Goal: Task Accomplishment & Management: Use online tool/utility

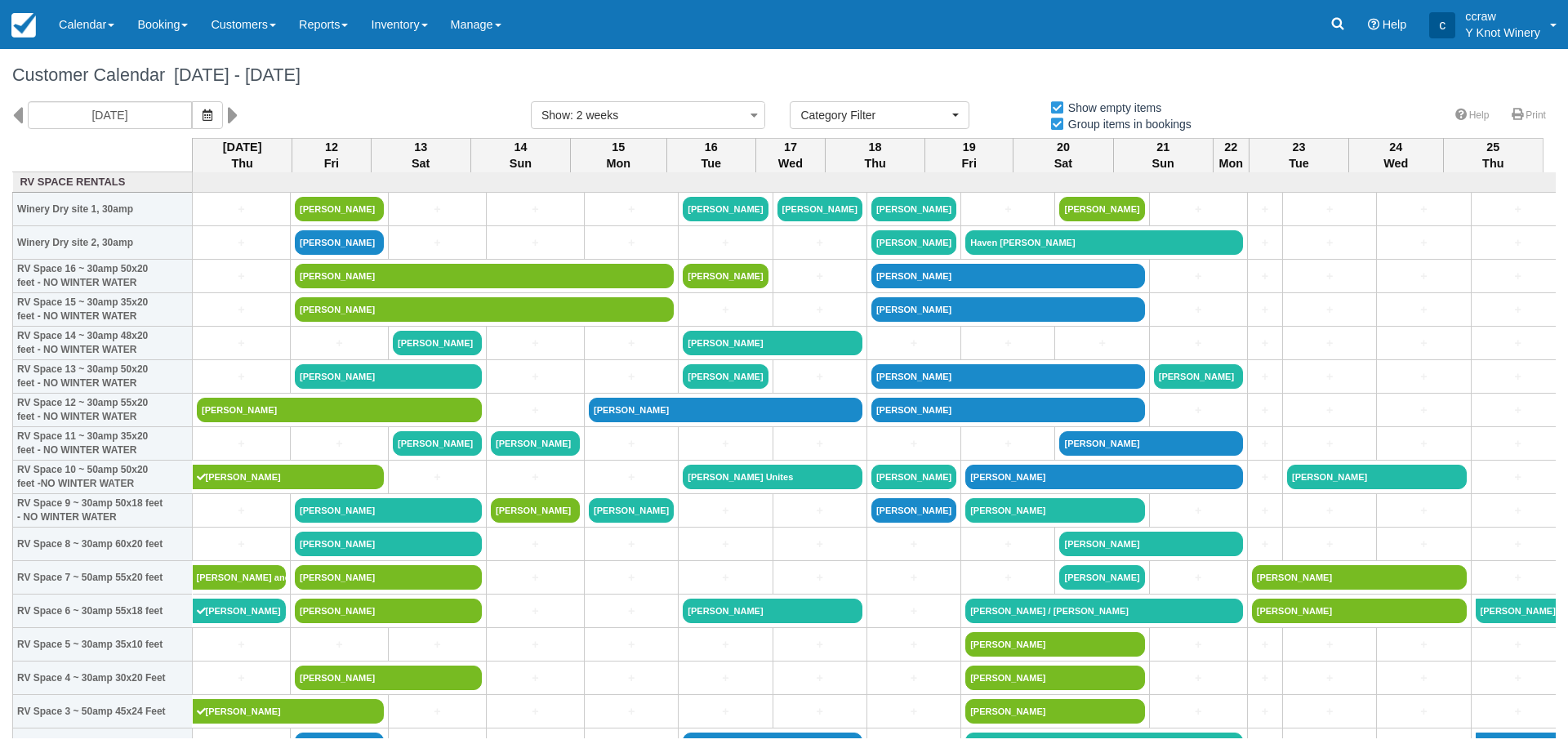
select select
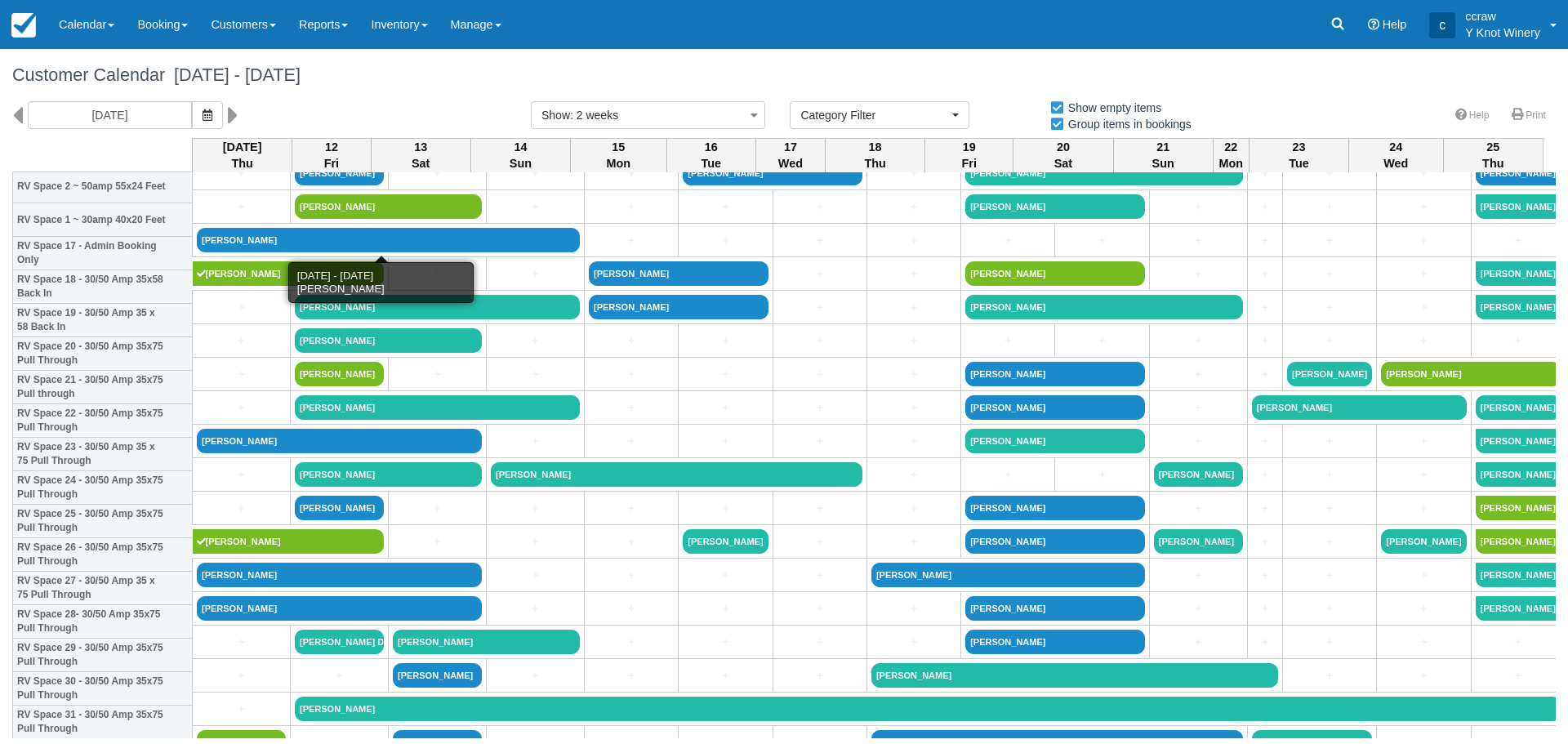
scroll to position [245, 0]
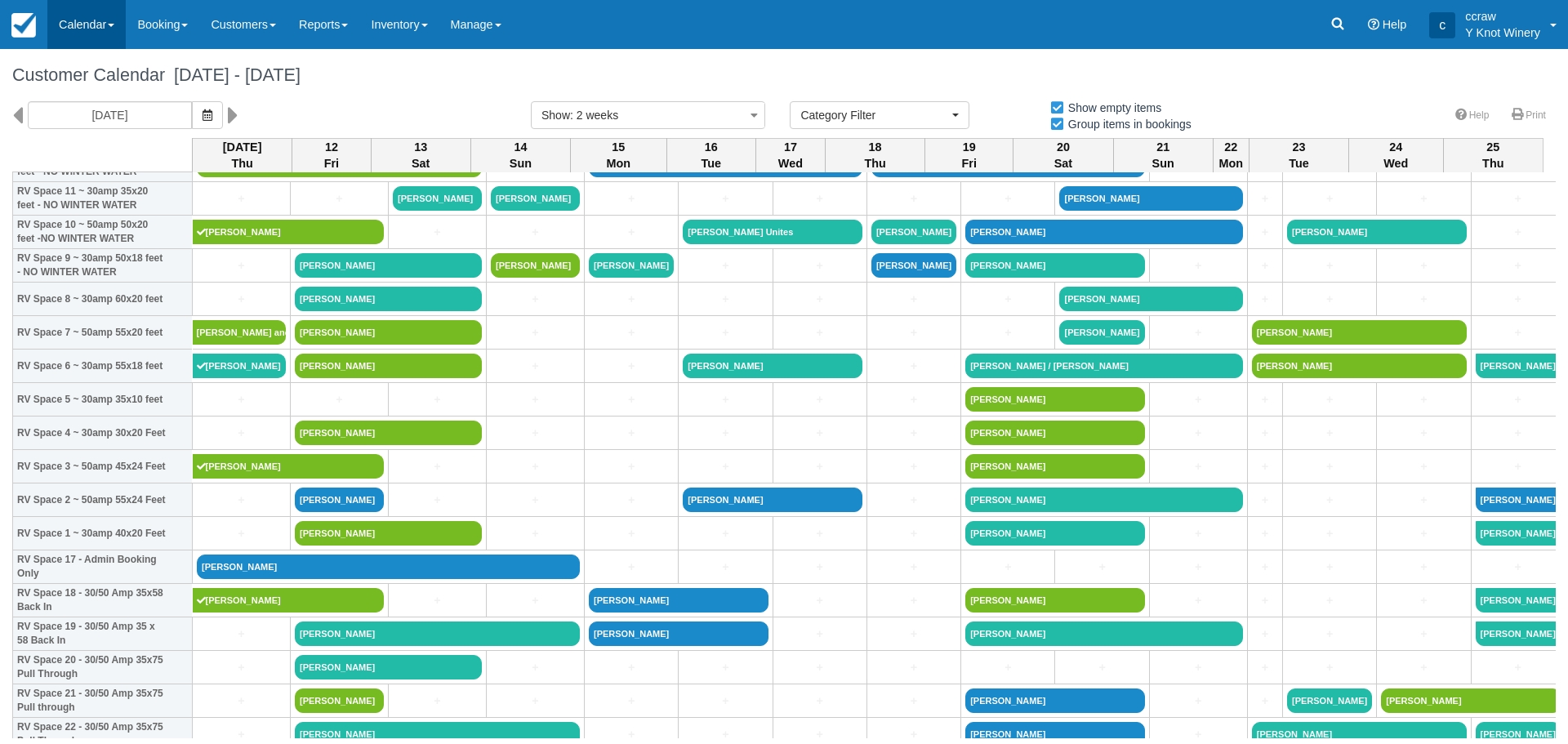
click at [110, 22] on link "Calendar" at bounding box center [86, 24] width 78 height 49
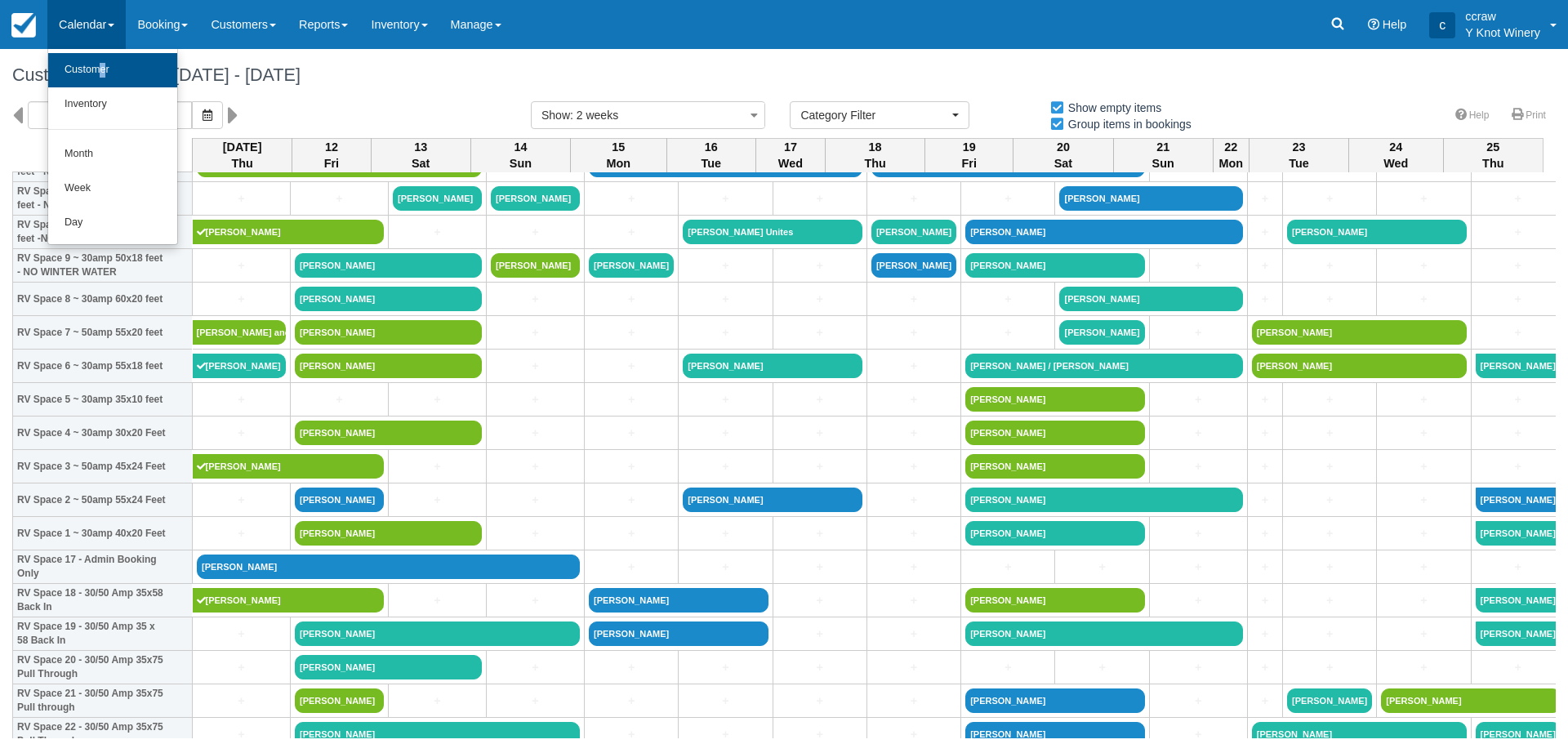
drag, startPoint x: 105, startPoint y: 52, endPoint x: 97, endPoint y: 66, distance: 16.1
click at [97, 66] on ul "Customer Inventory Month Week Day" at bounding box center [112, 147] width 131 height 196
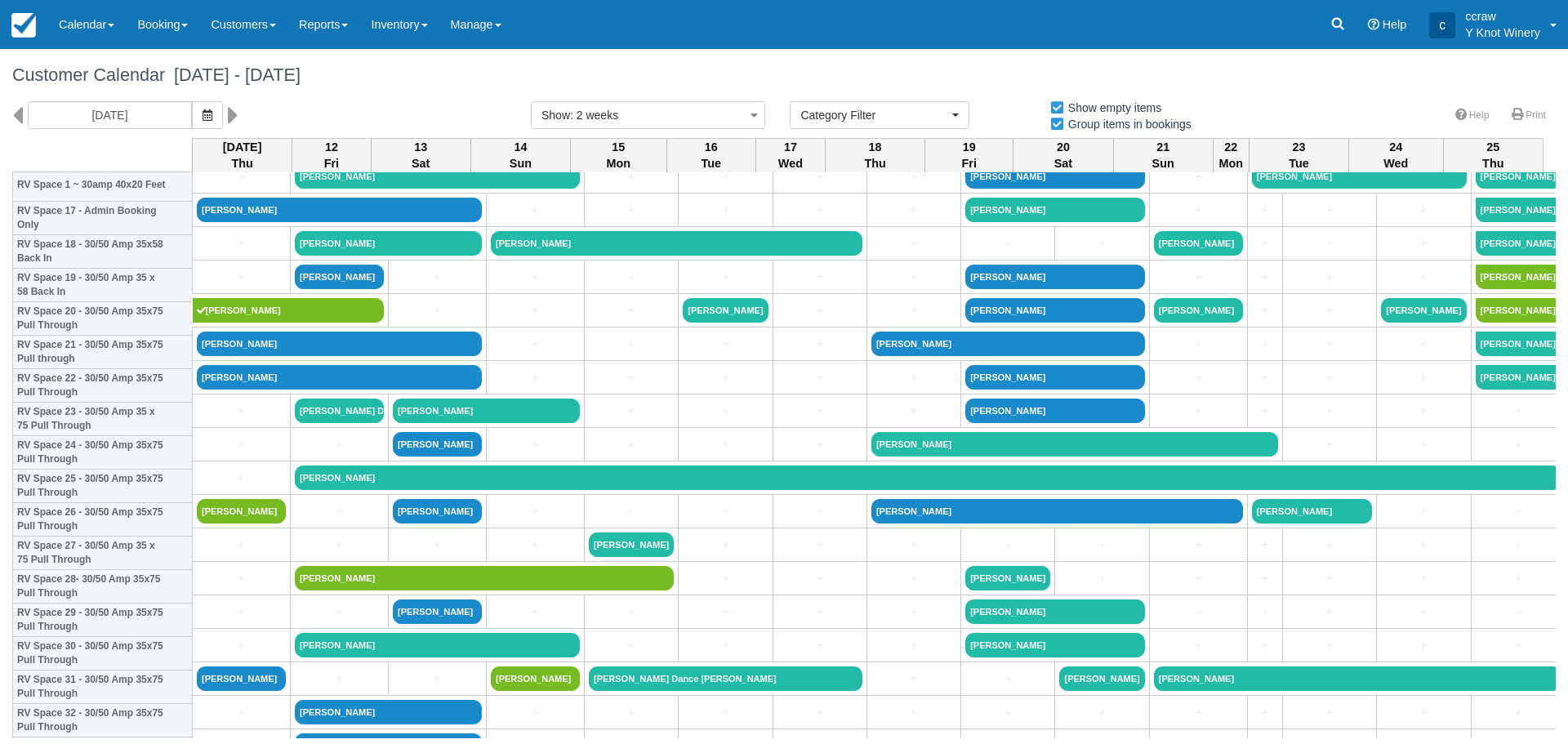
scroll to position [817, 0]
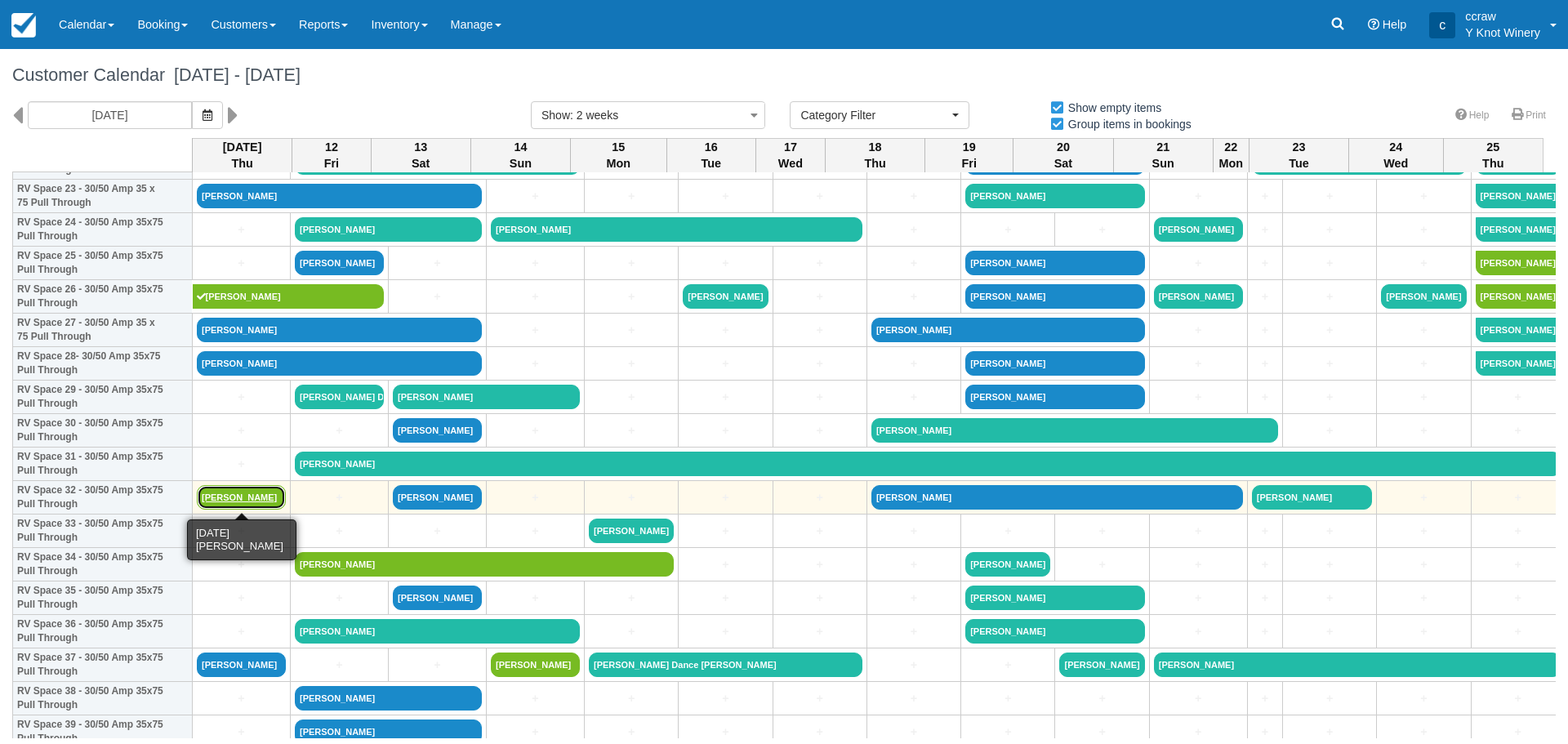
click at [221, 501] on link "[PERSON_NAME]" at bounding box center [241, 497] width 89 height 24
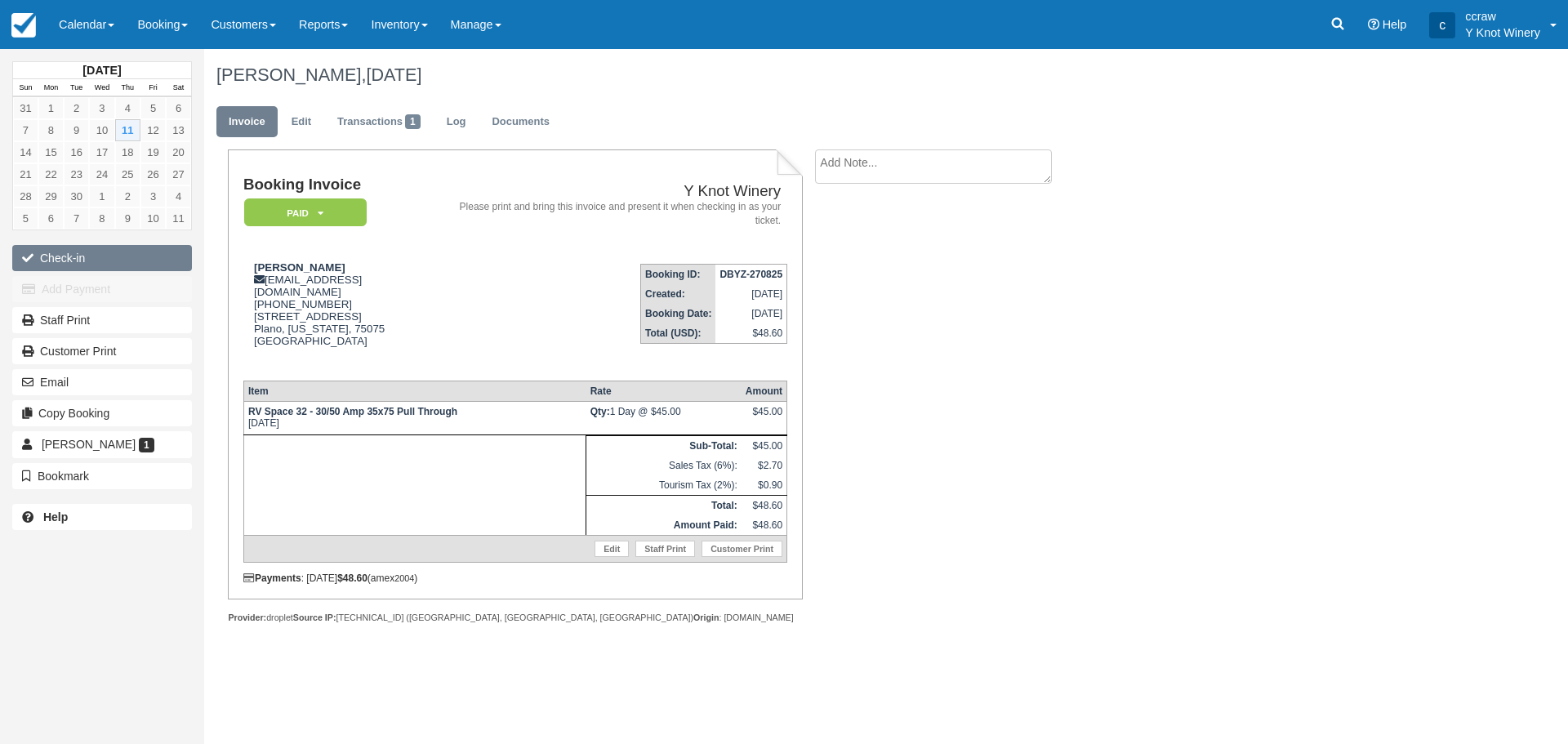
click at [63, 256] on button "Check-in" at bounding box center [102, 258] width 179 height 26
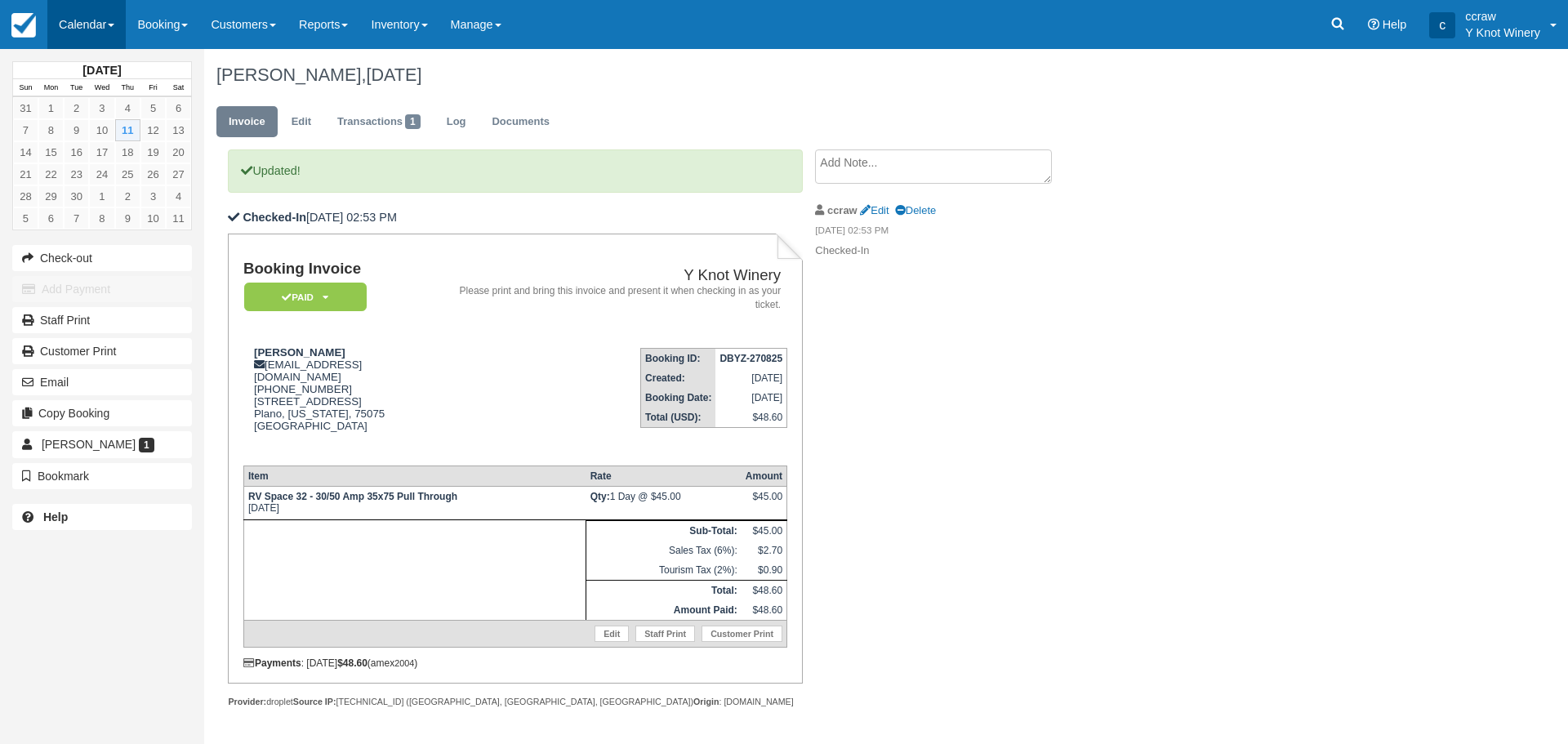
click at [82, 35] on link "Calendar" at bounding box center [86, 24] width 78 height 49
click at [894, 210] on span "Edit Delete" at bounding box center [897, 210] width 76 height 13
click at [881, 215] on link "Edit" at bounding box center [873, 210] width 28 height 13
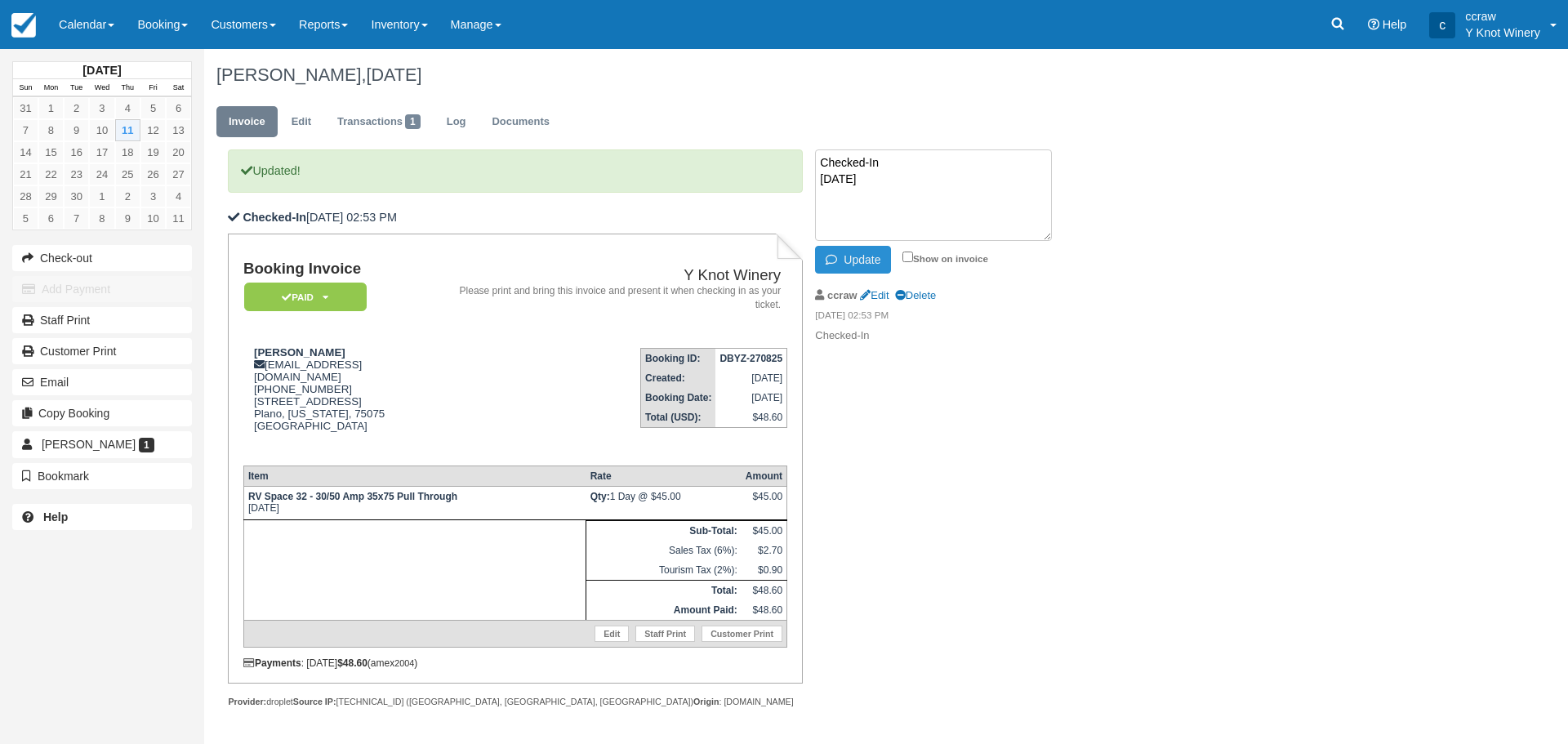
type textarea "Checked-In 1004"
click at [844, 267] on button "Update" at bounding box center [853, 260] width 76 height 28
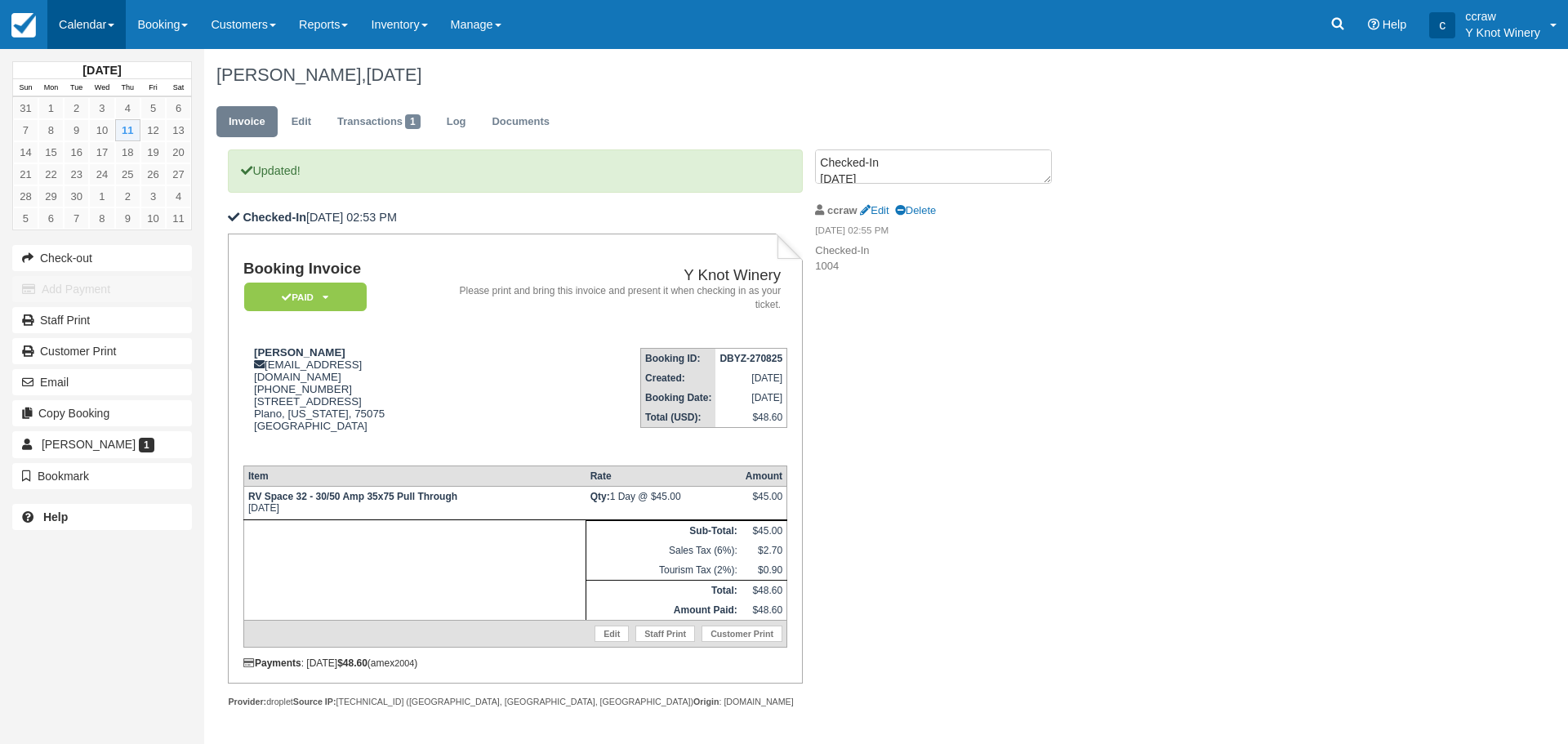
click at [76, 14] on link "Calendar" at bounding box center [86, 24] width 78 height 49
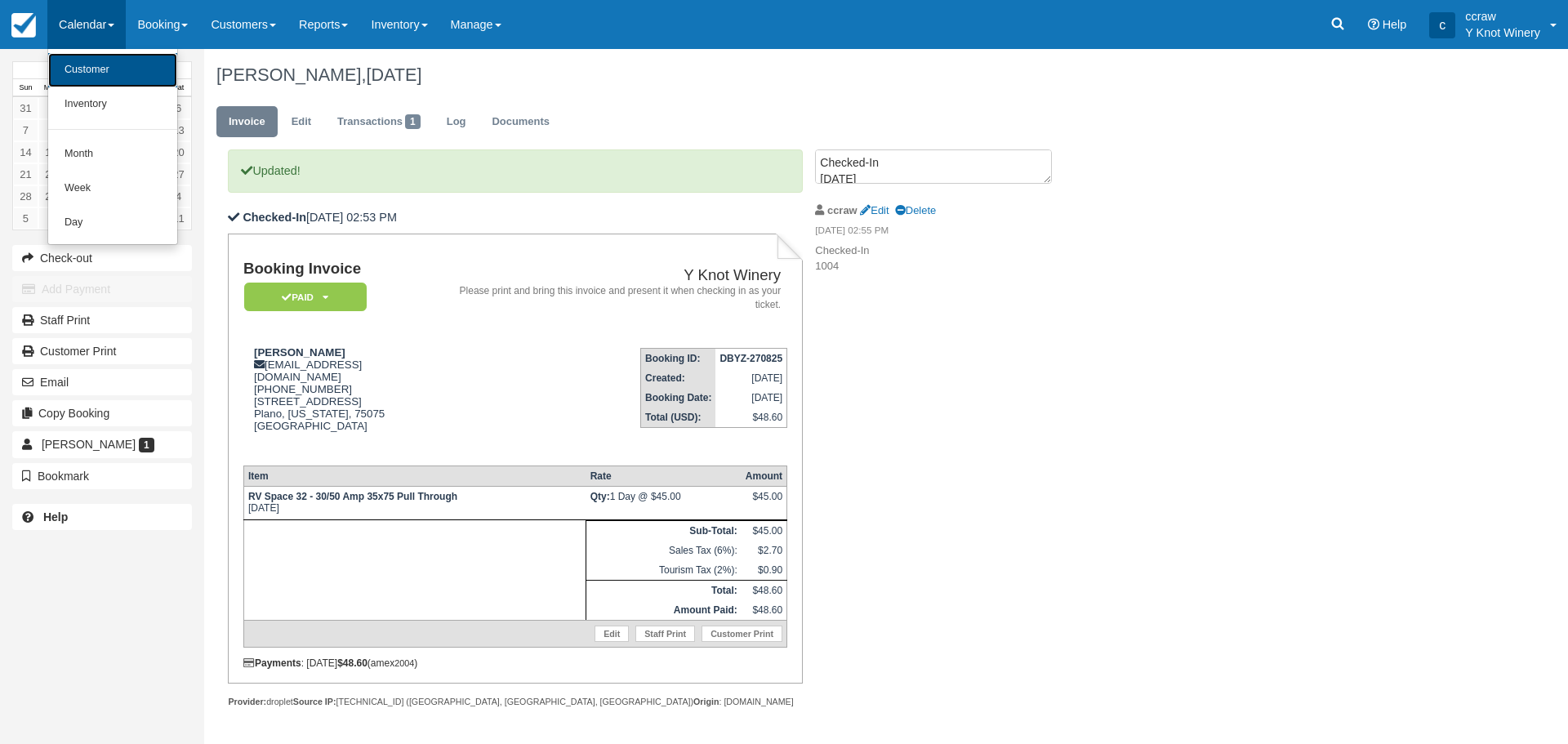
click at [81, 63] on link "Customer" at bounding box center [112, 70] width 129 height 34
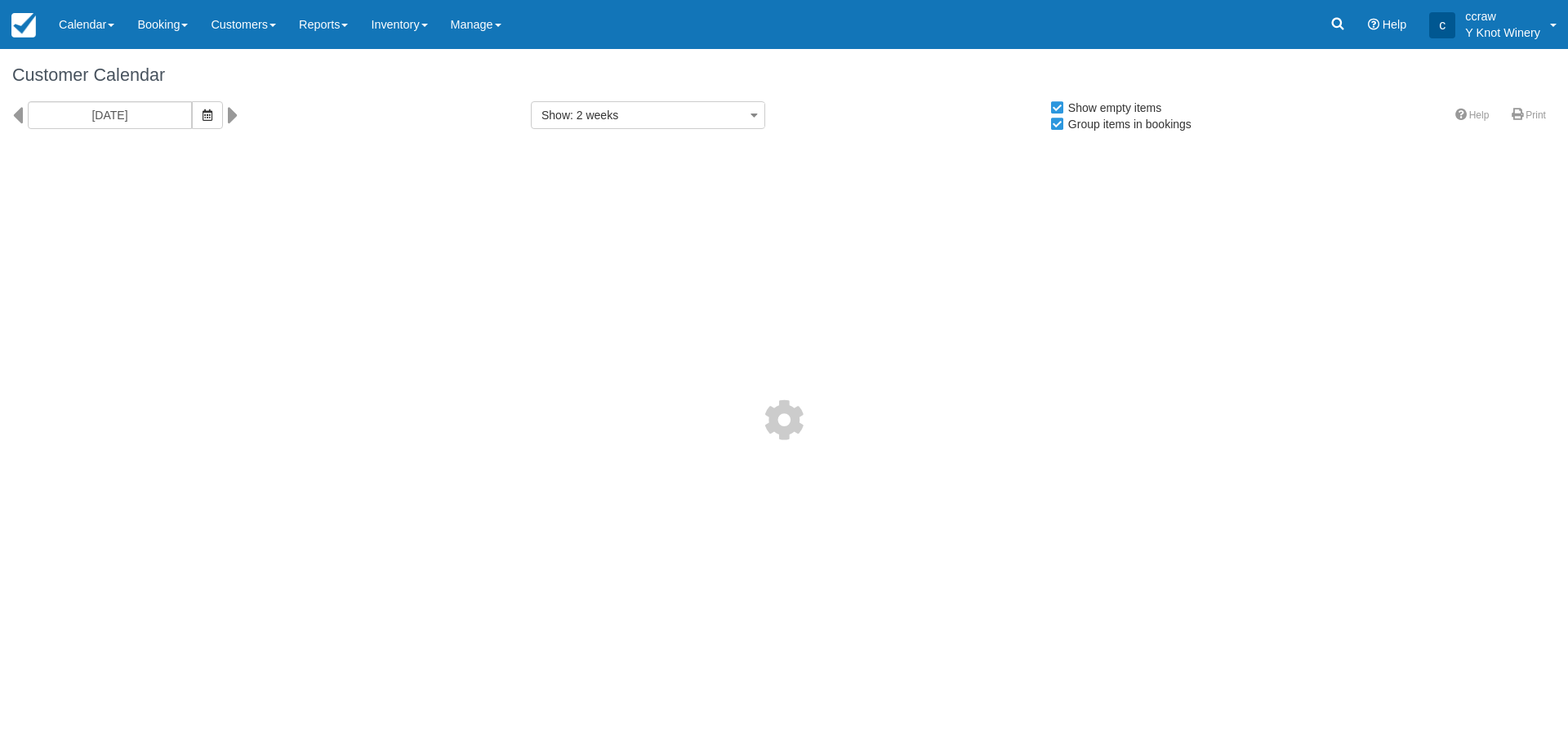
select select
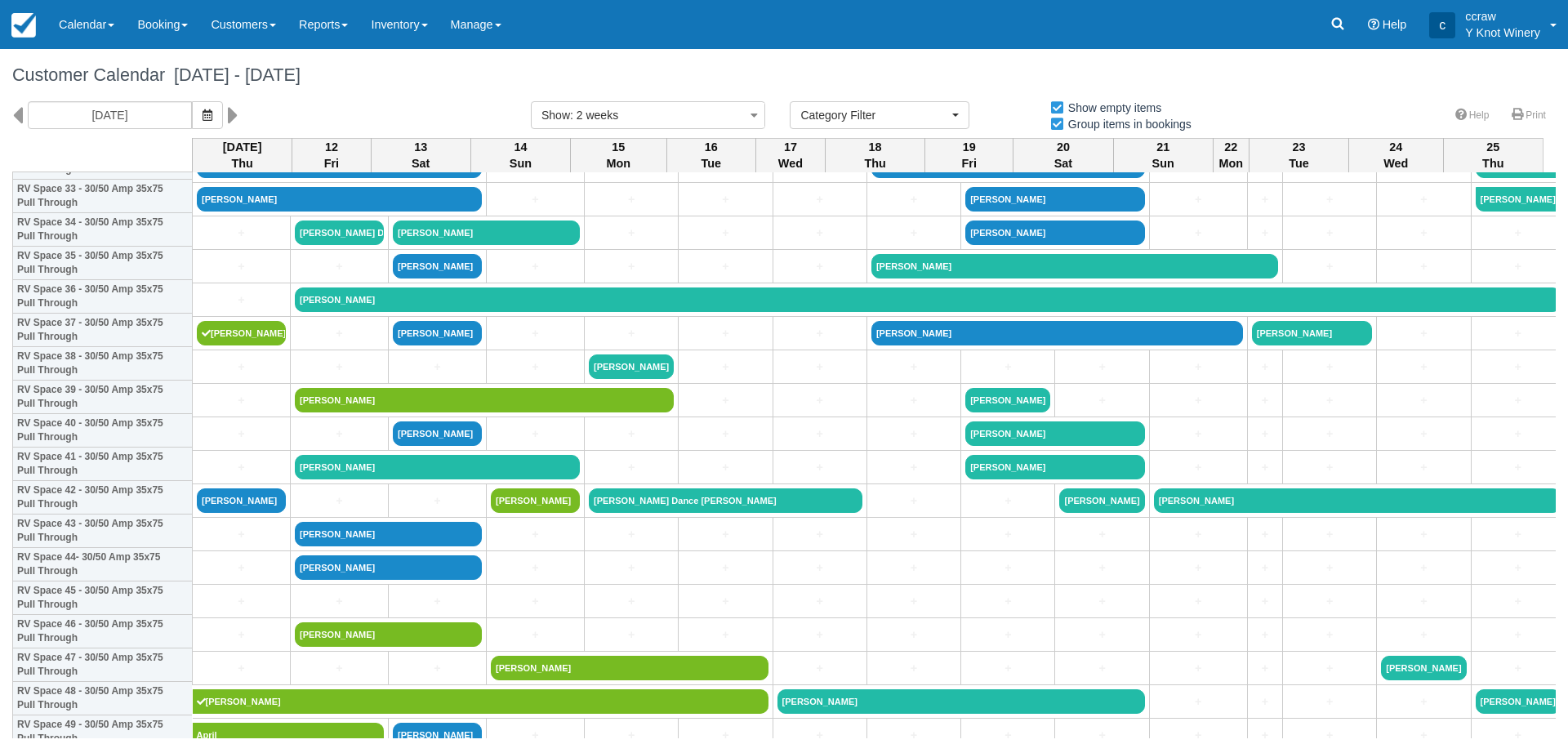
scroll to position [979, 0]
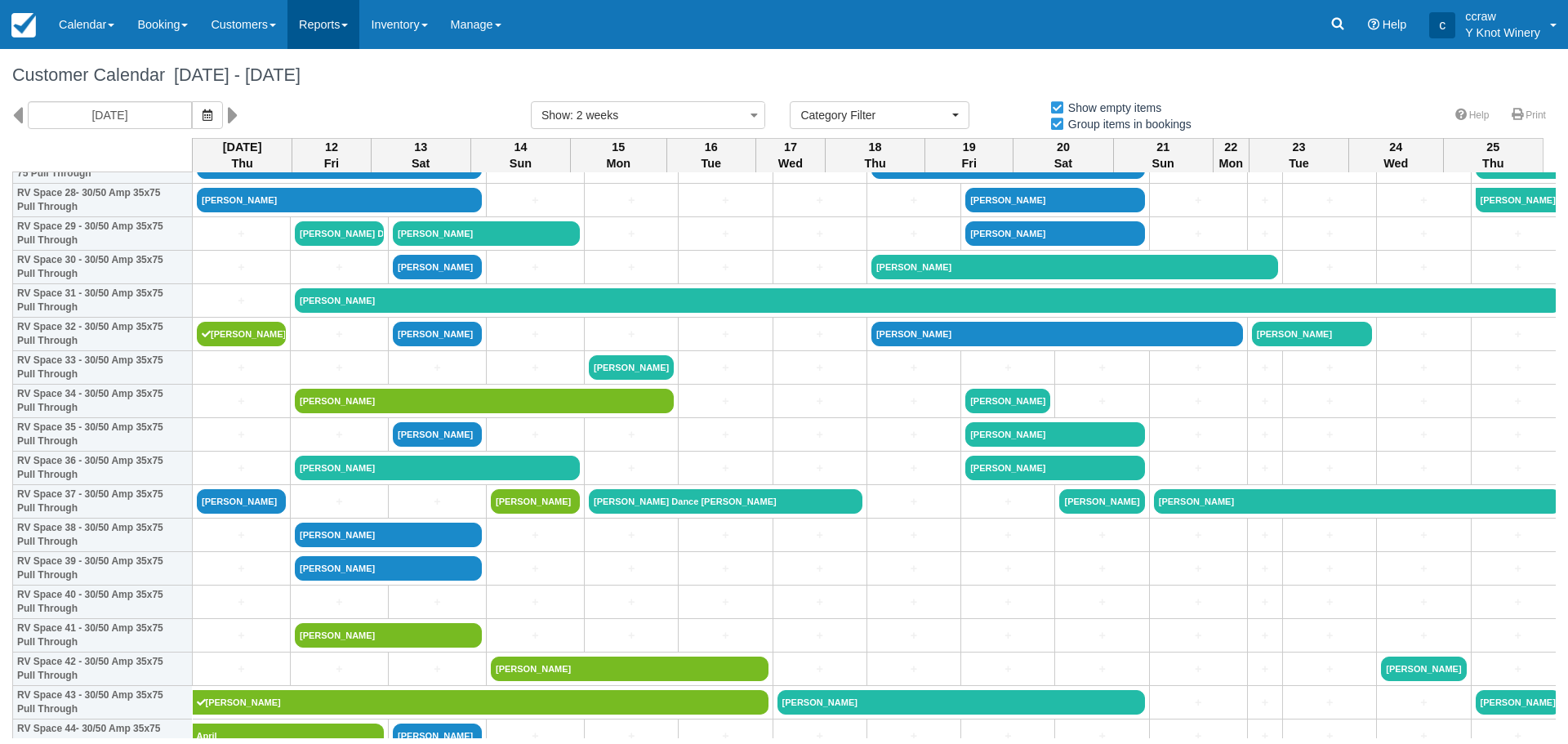
click at [346, 31] on link "Reports" at bounding box center [324, 24] width 72 height 49
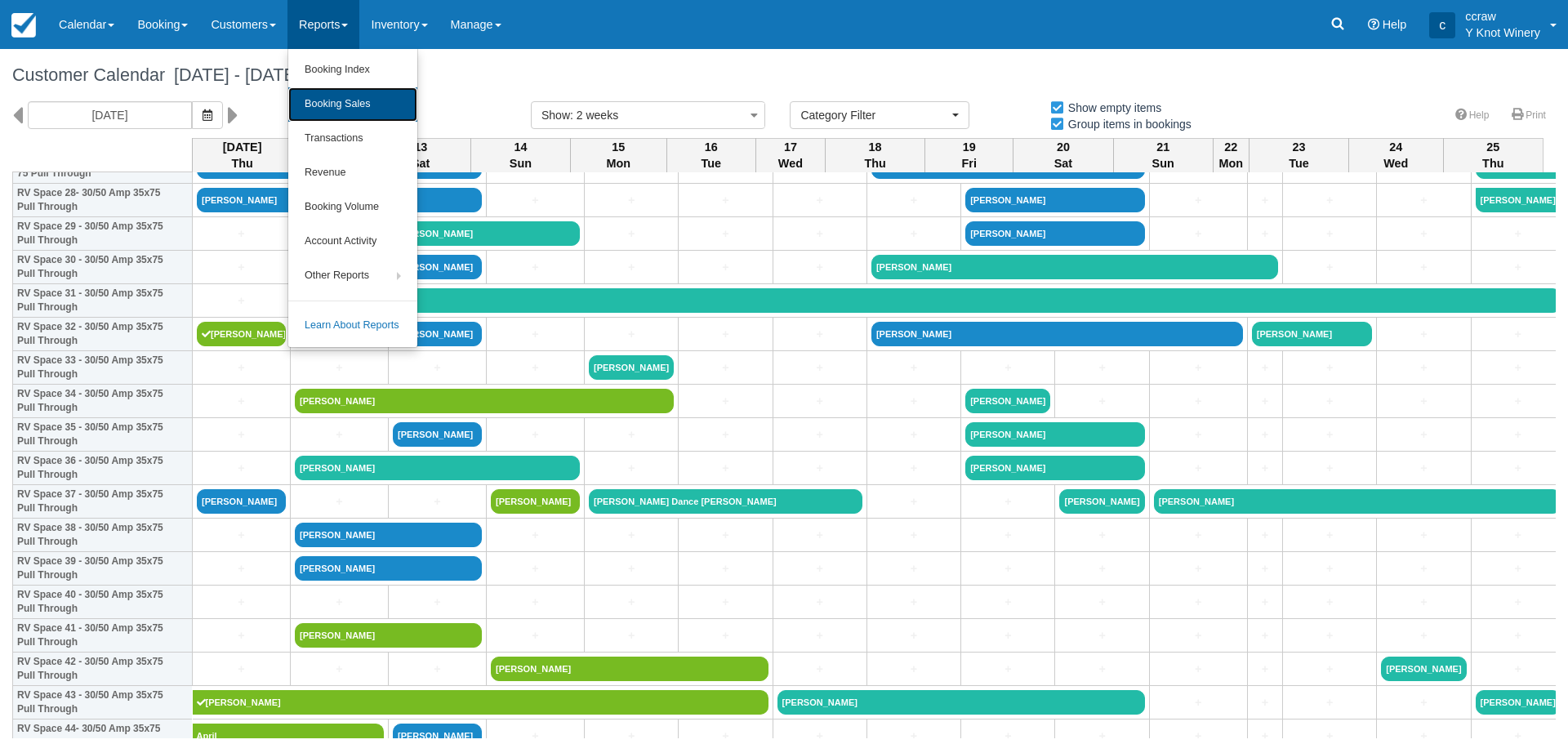
click at [355, 109] on link "Booking Sales" at bounding box center [353, 104] width 129 height 34
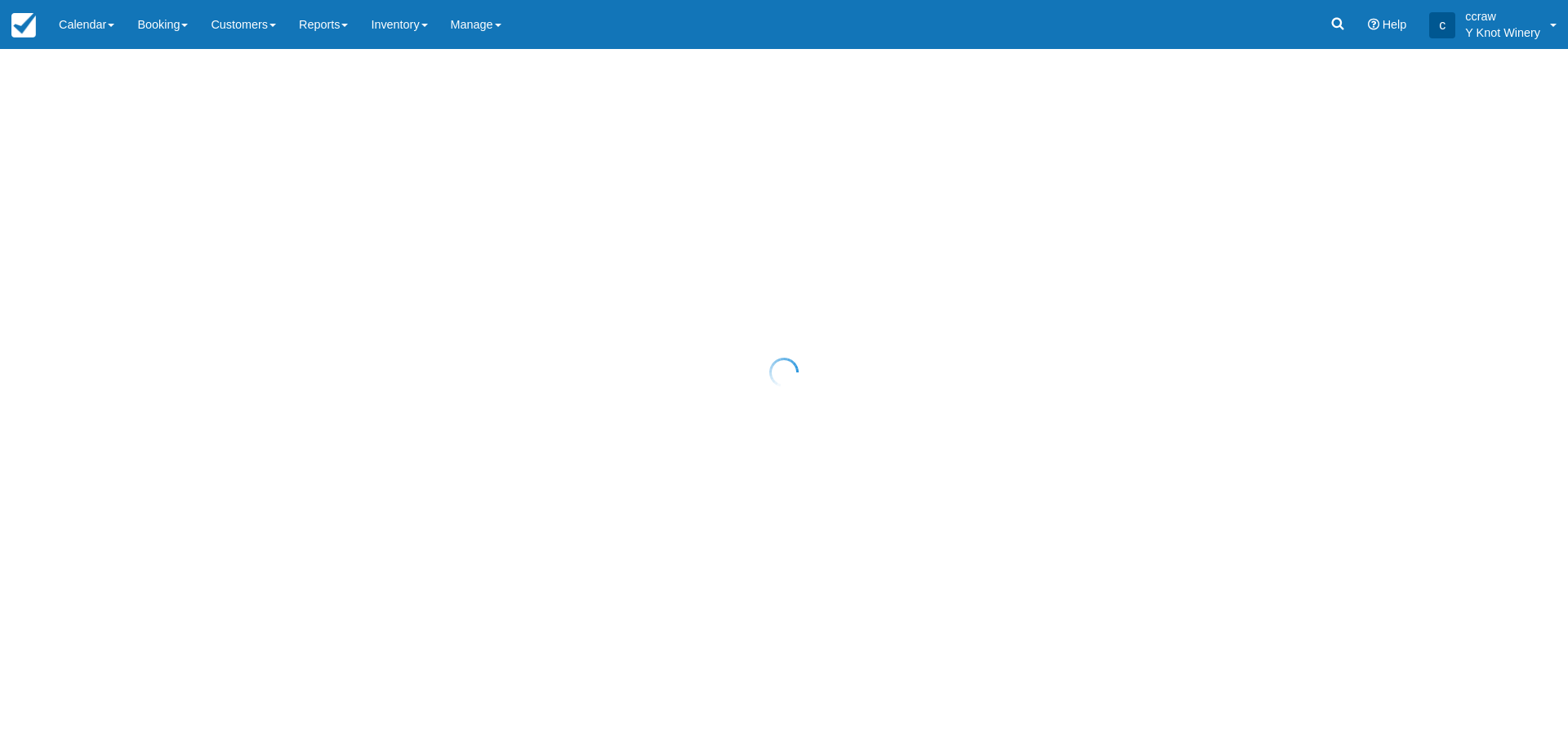
select select "20"
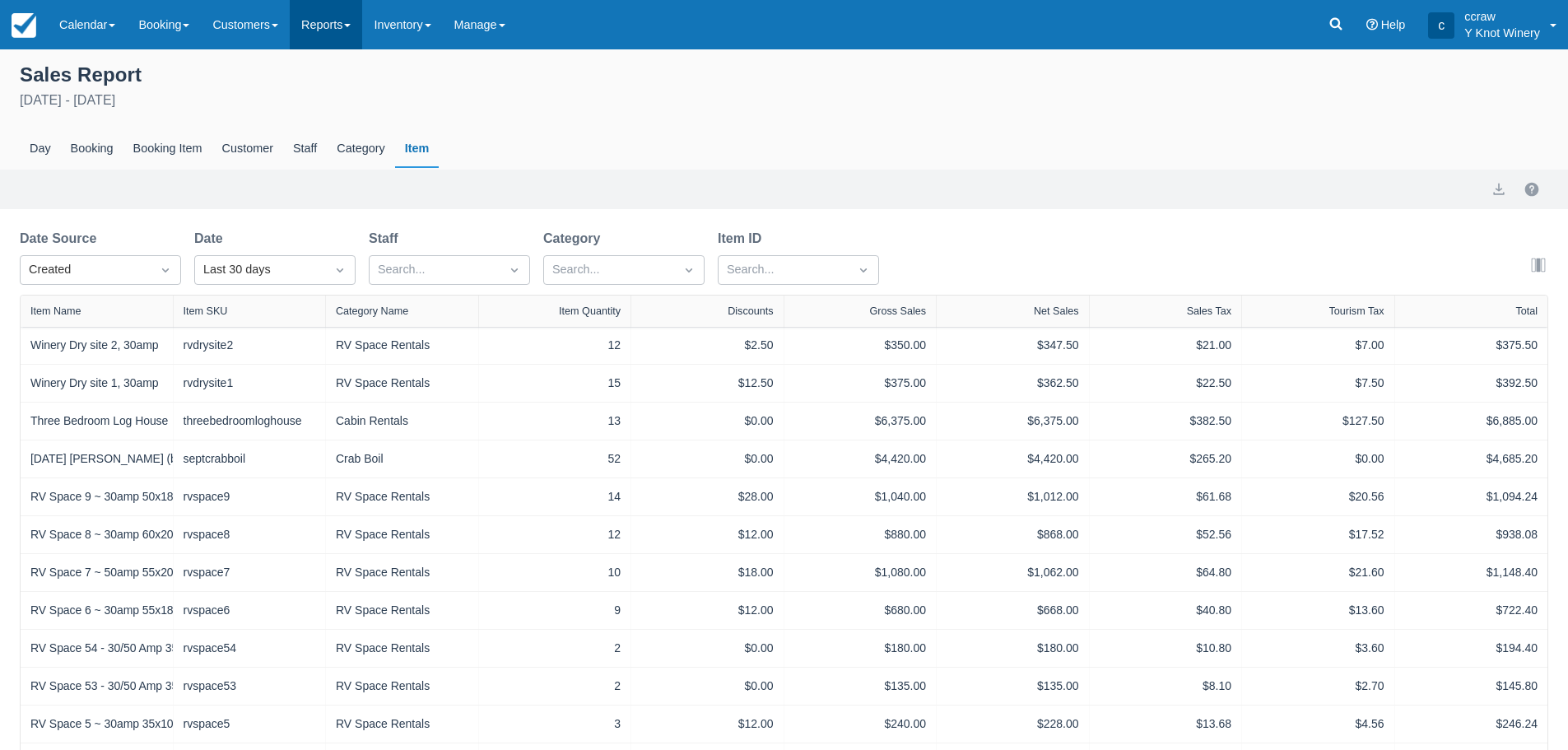
click at [362, 23] on link "Reports" at bounding box center [326, 24] width 72 height 50
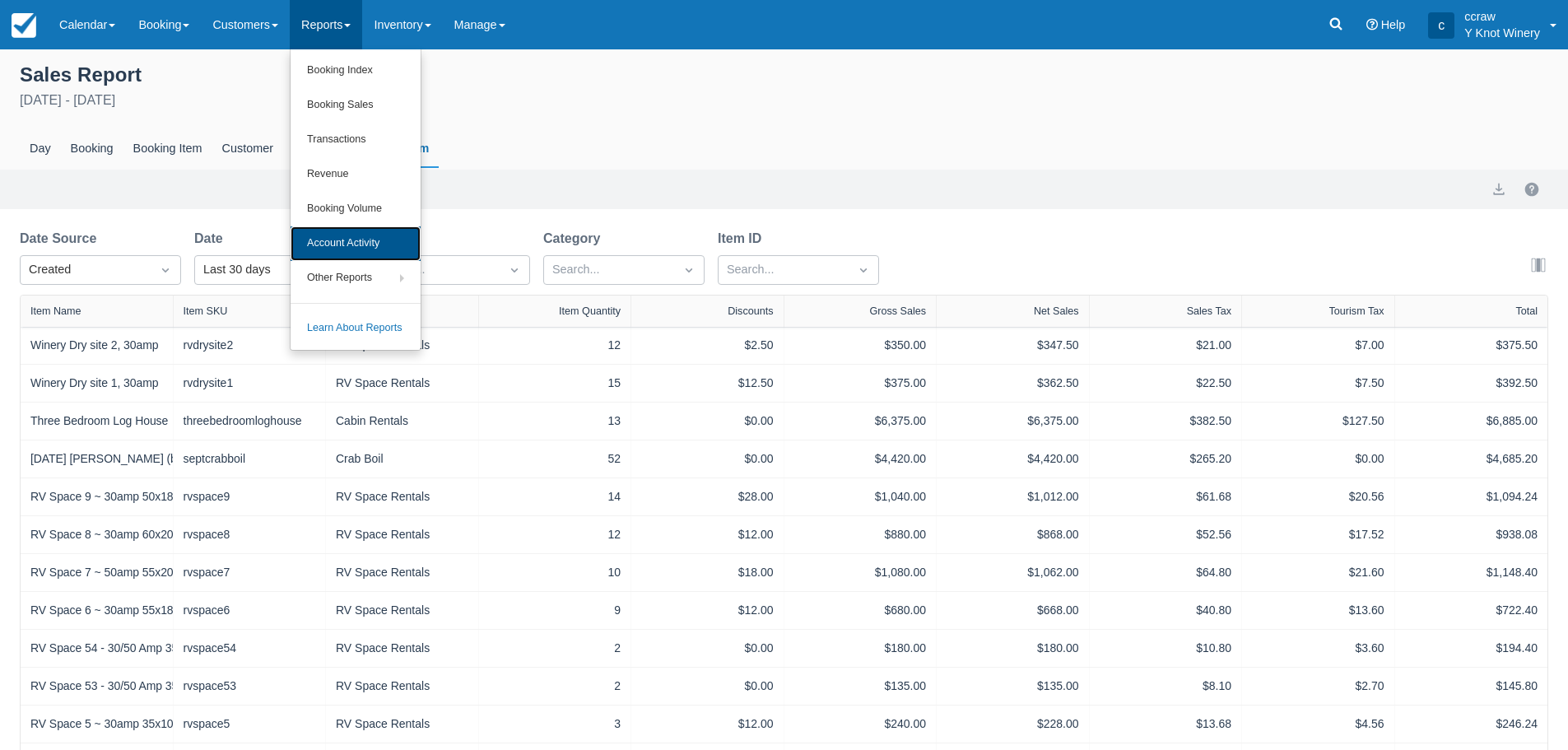
click at [348, 239] on link "Account Activity" at bounding box center [355, 243] width 130 height 34
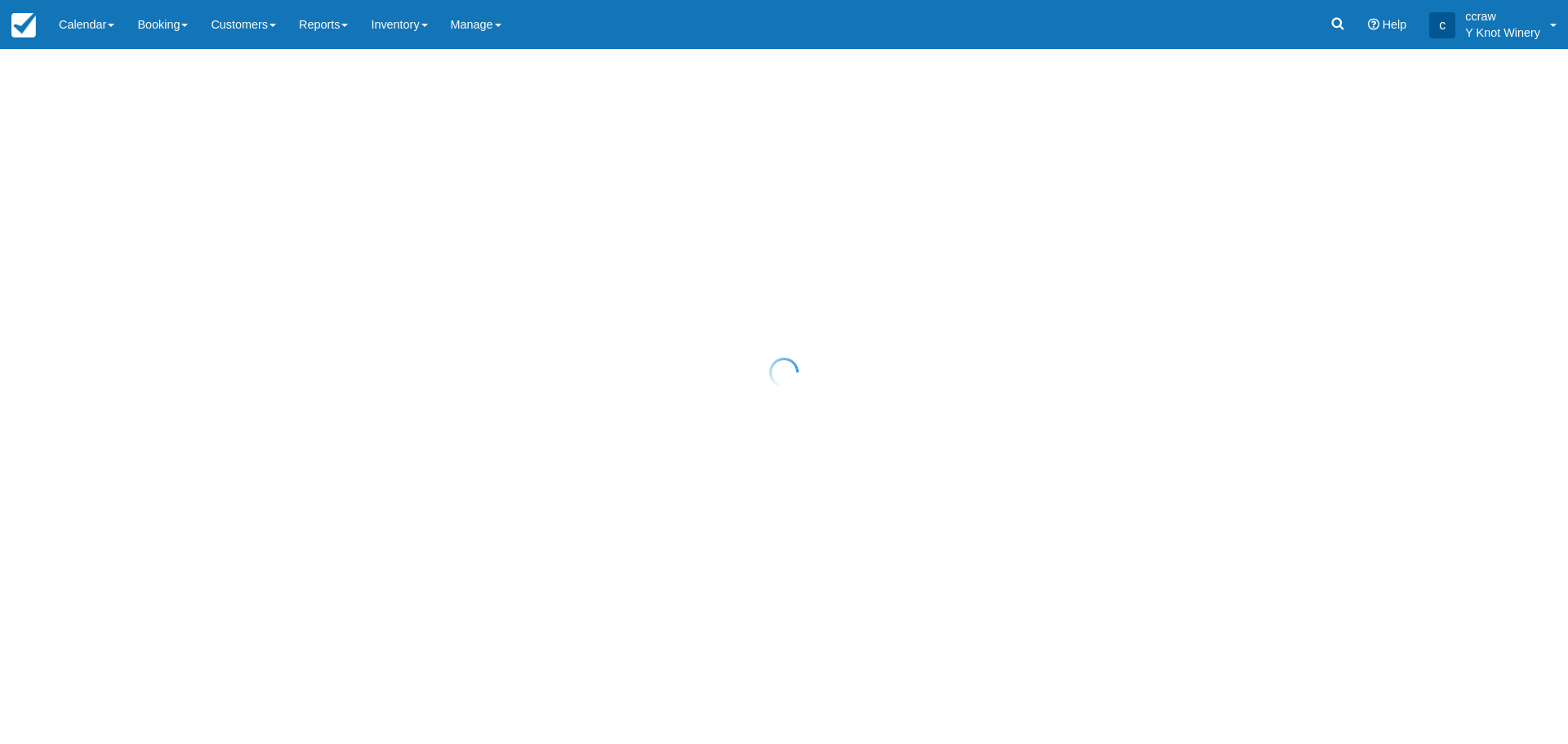
select select "20"
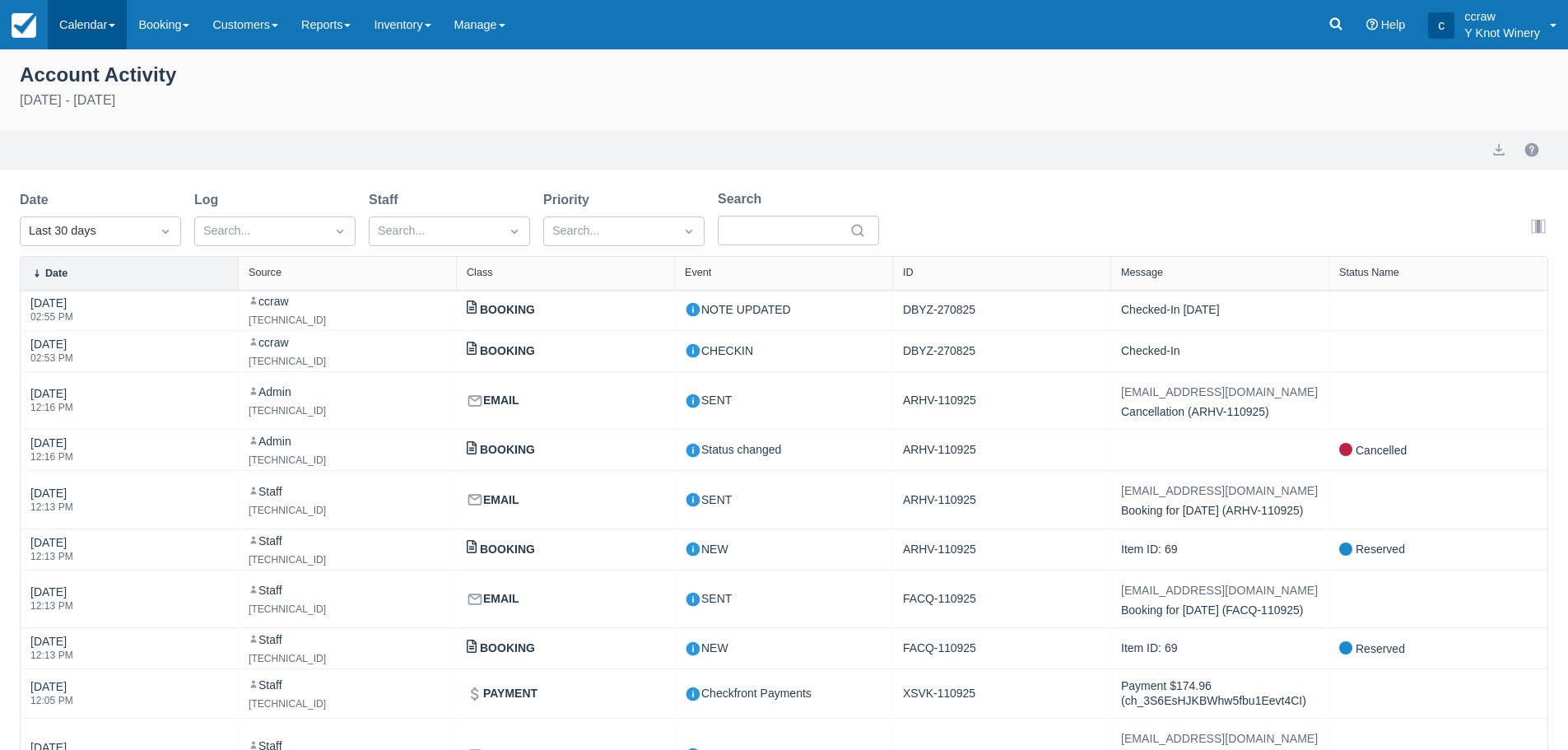
click at [78, 32] on link "Calendar" at bounding box center [87, 24] width 79 height 50
click at [85, 67] on link "Customer" at bounding box center [113, 70] width 130 height 34
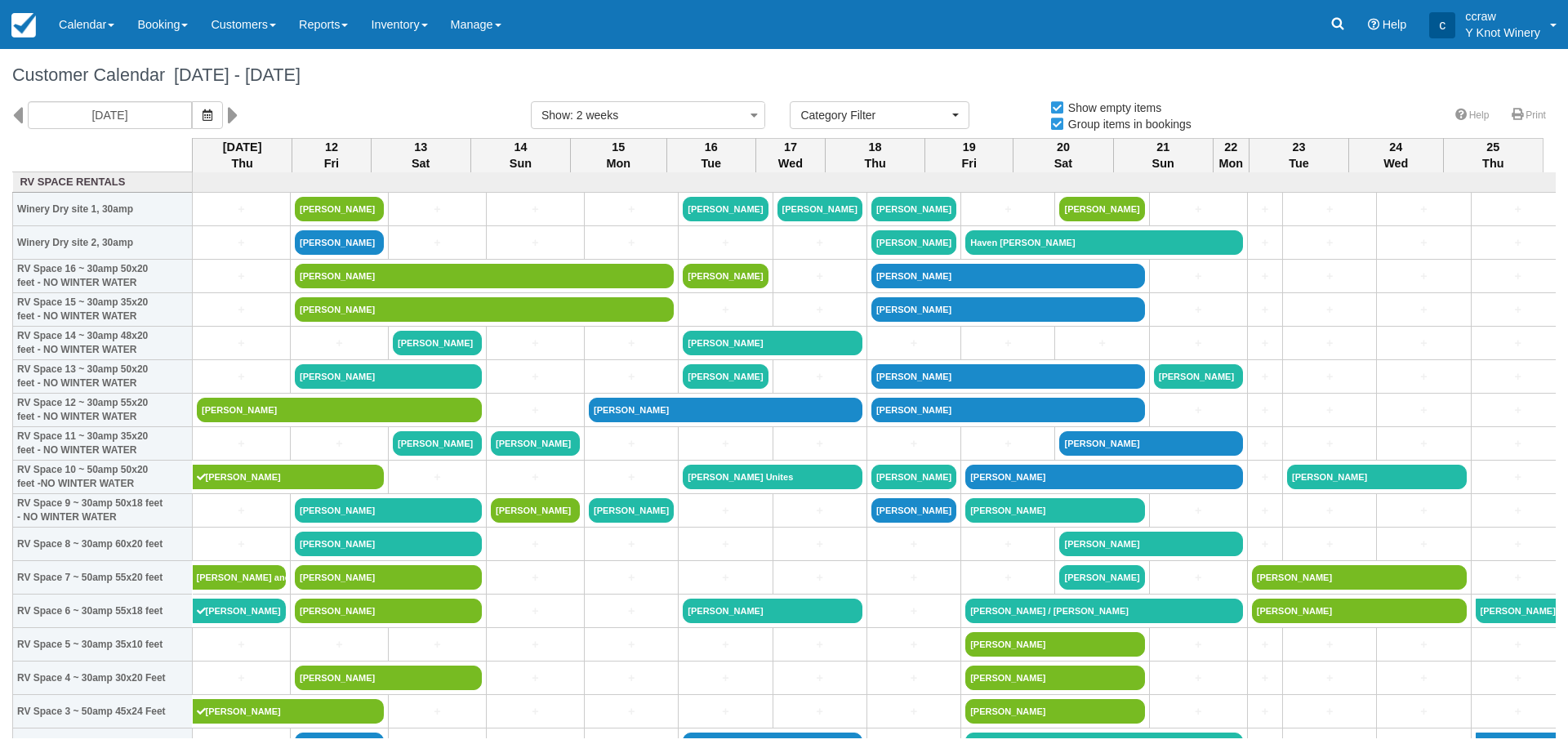
select select
click at [84, 30] on link "Calendar" at bounding box center [86, 24] width 78 height 49
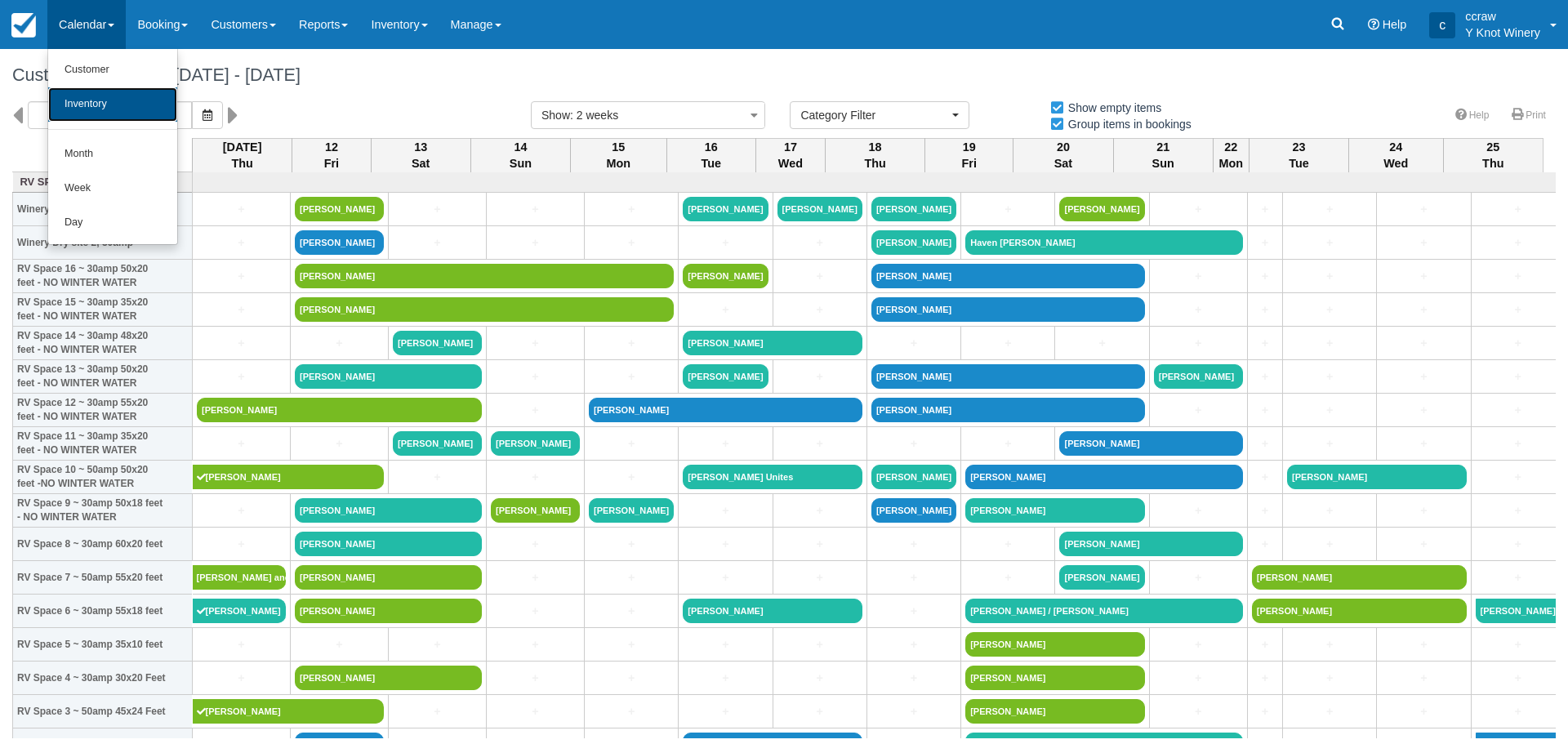
click at [90, 102] on link "Inventory" at bounding box center [112, 104] width 129 height 34
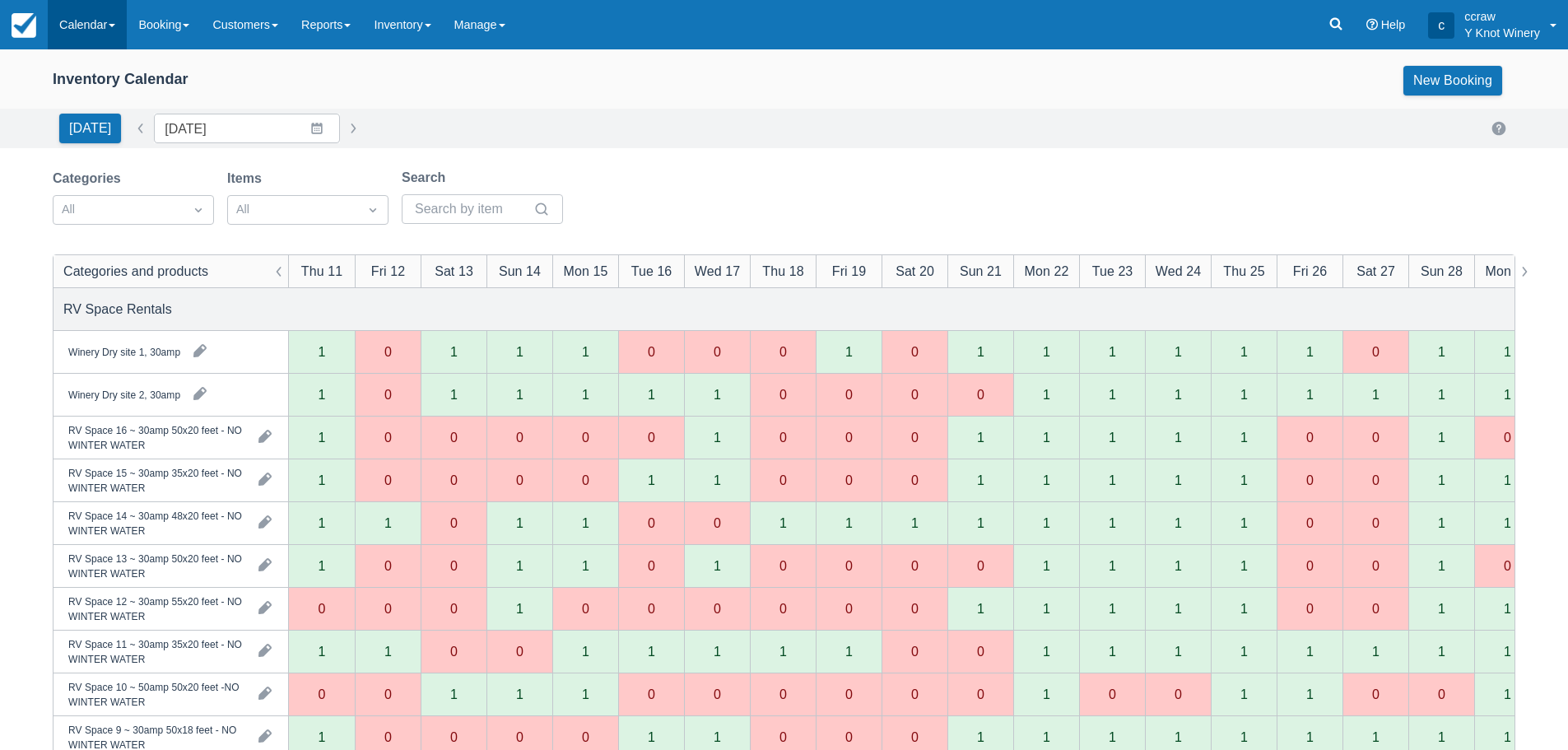
click at [93, 38] on link "Calendar" at bounding box center [87, 24] width 79 height 50
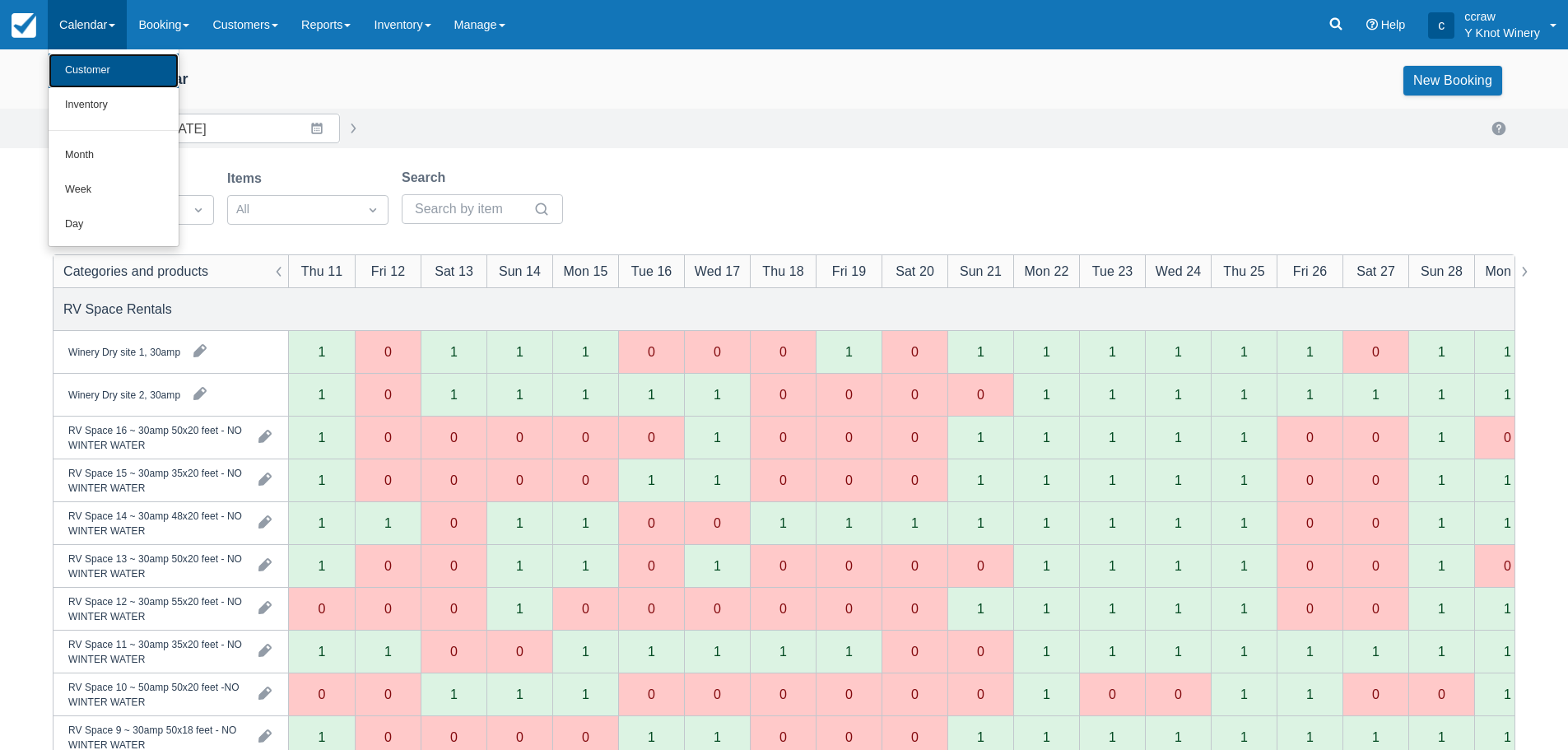
click at [90, 70] on link "Customer" at bounding box center [113, 70] width 130 height 34
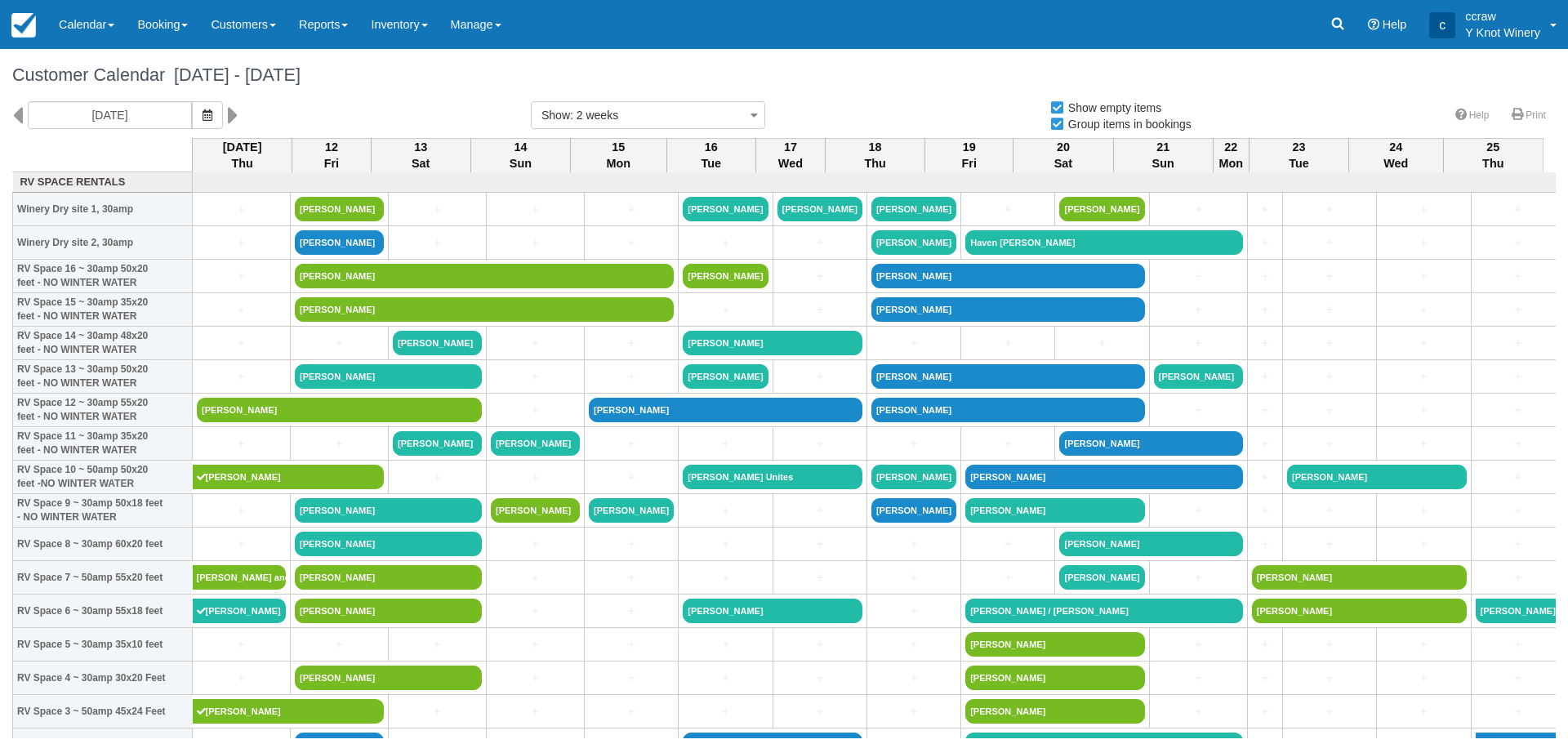
select select
click at [436, 21] on link "Inventory" at bounding box center [399, 24] width 79 height 49
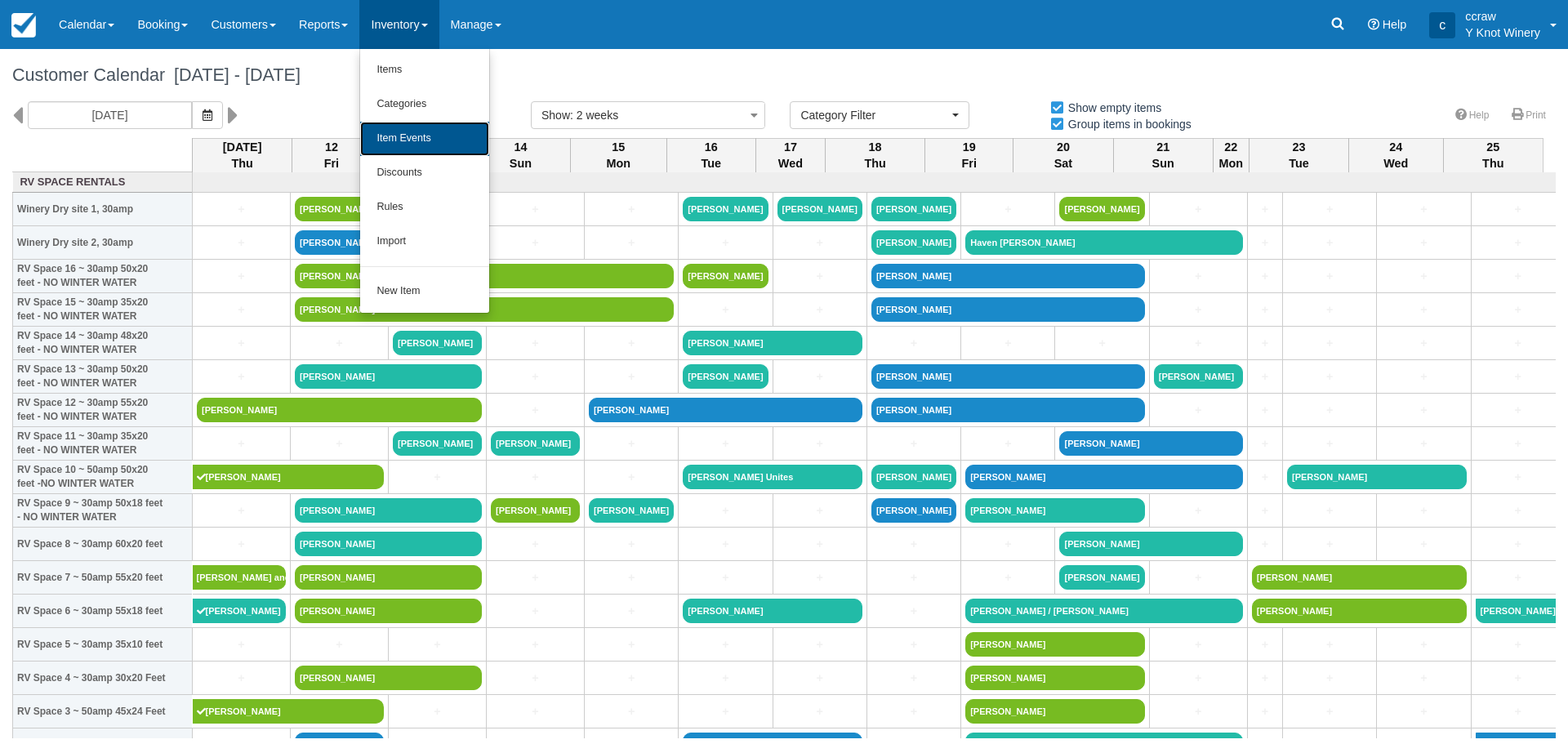
click at [440, 136] on link "Item Events" at bounding box center [424, 139] width 129 height 34
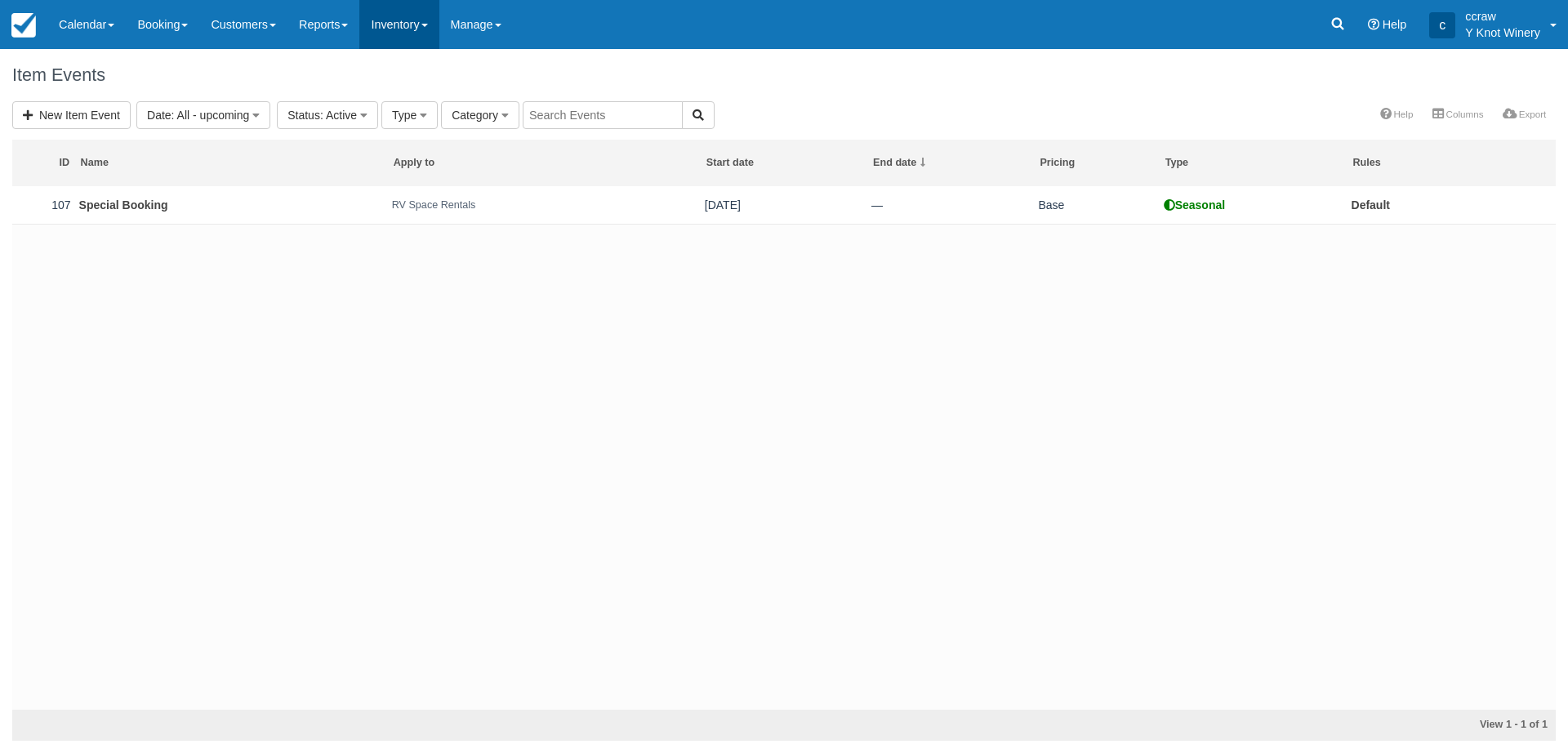
click at [421, 23] on link "Inventory" at bounding box center [399, 24] width 79 height 49
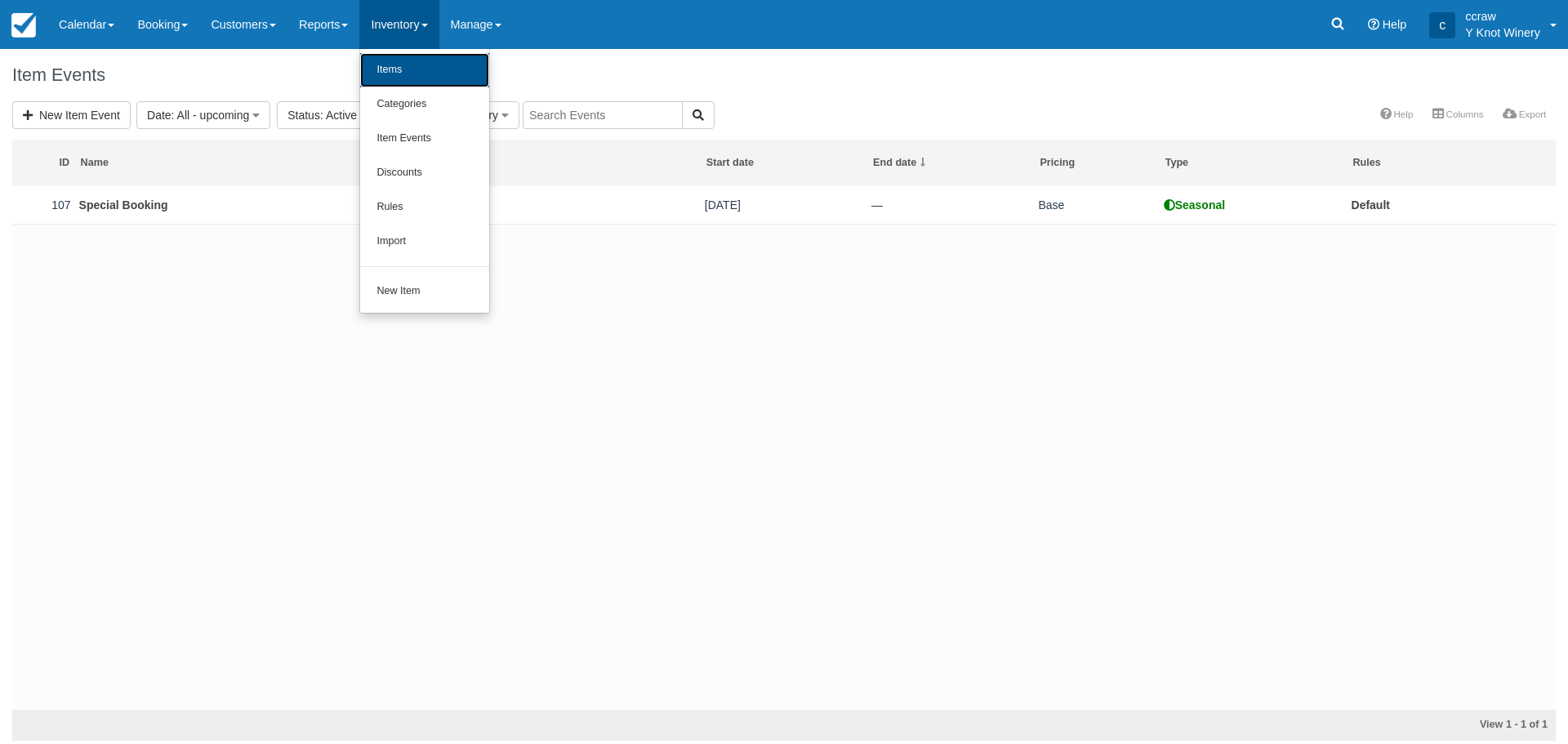
click at [427, 72] on link "Items" at bounding box center [424, 70] width 129 height 34
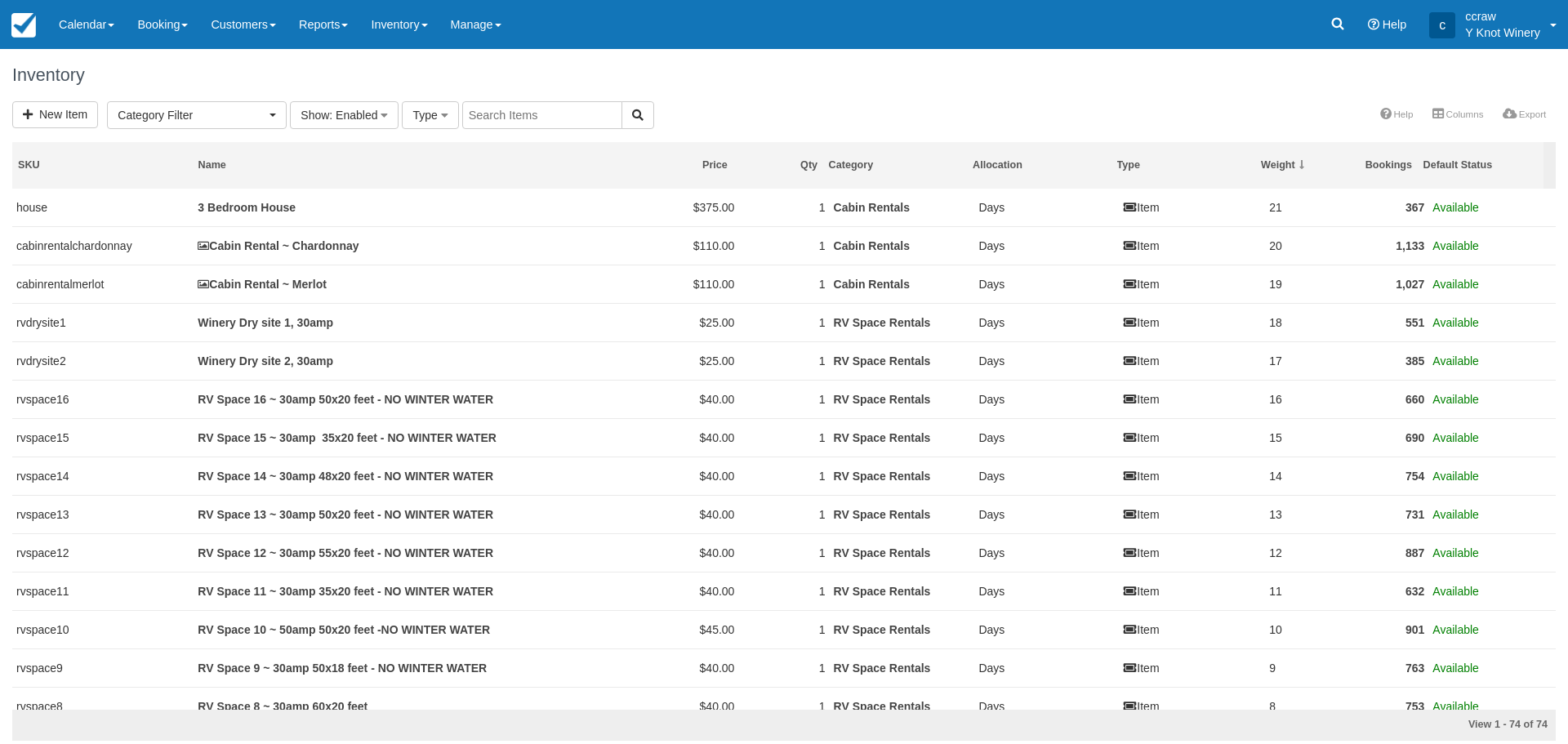
select select
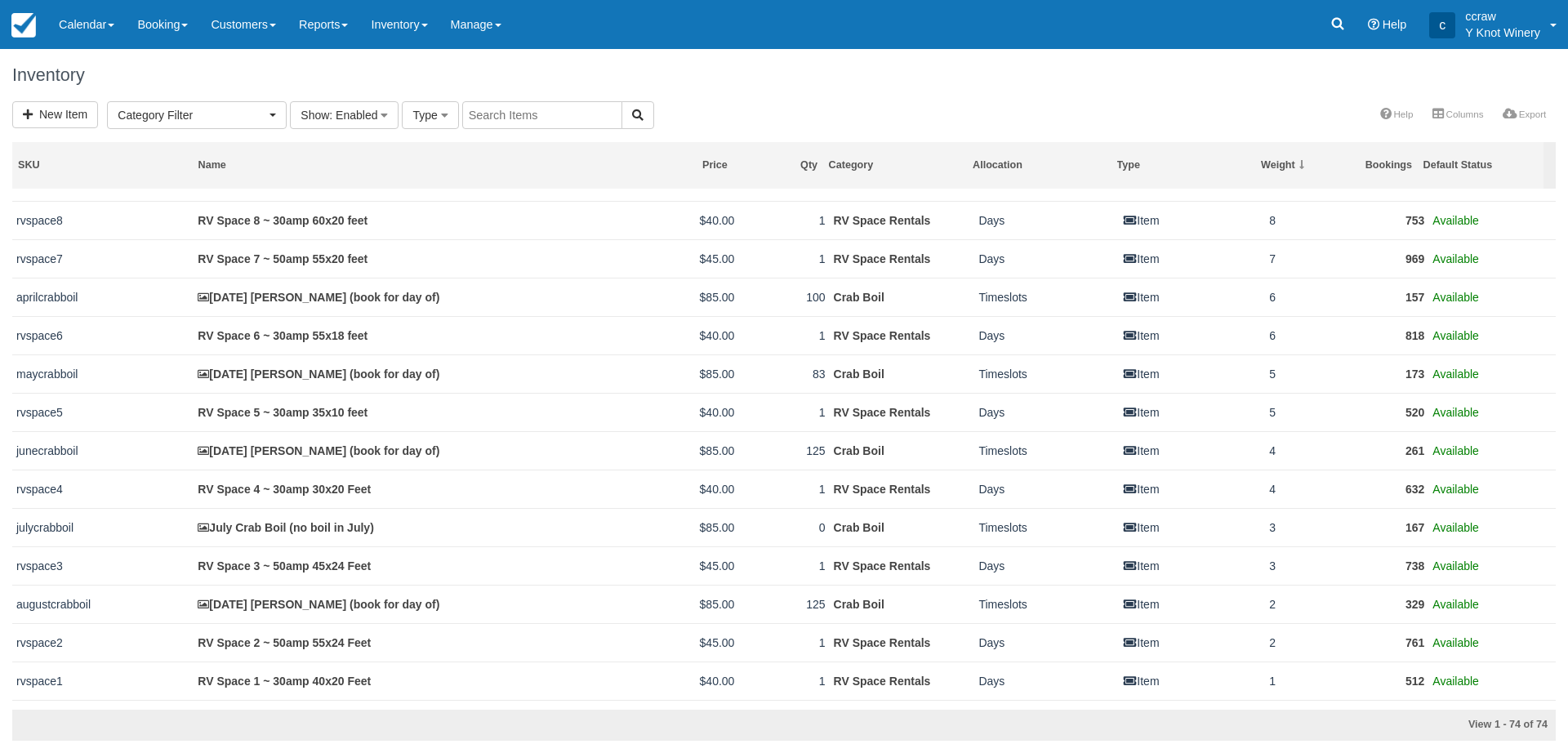
scroll to position [245, 0]
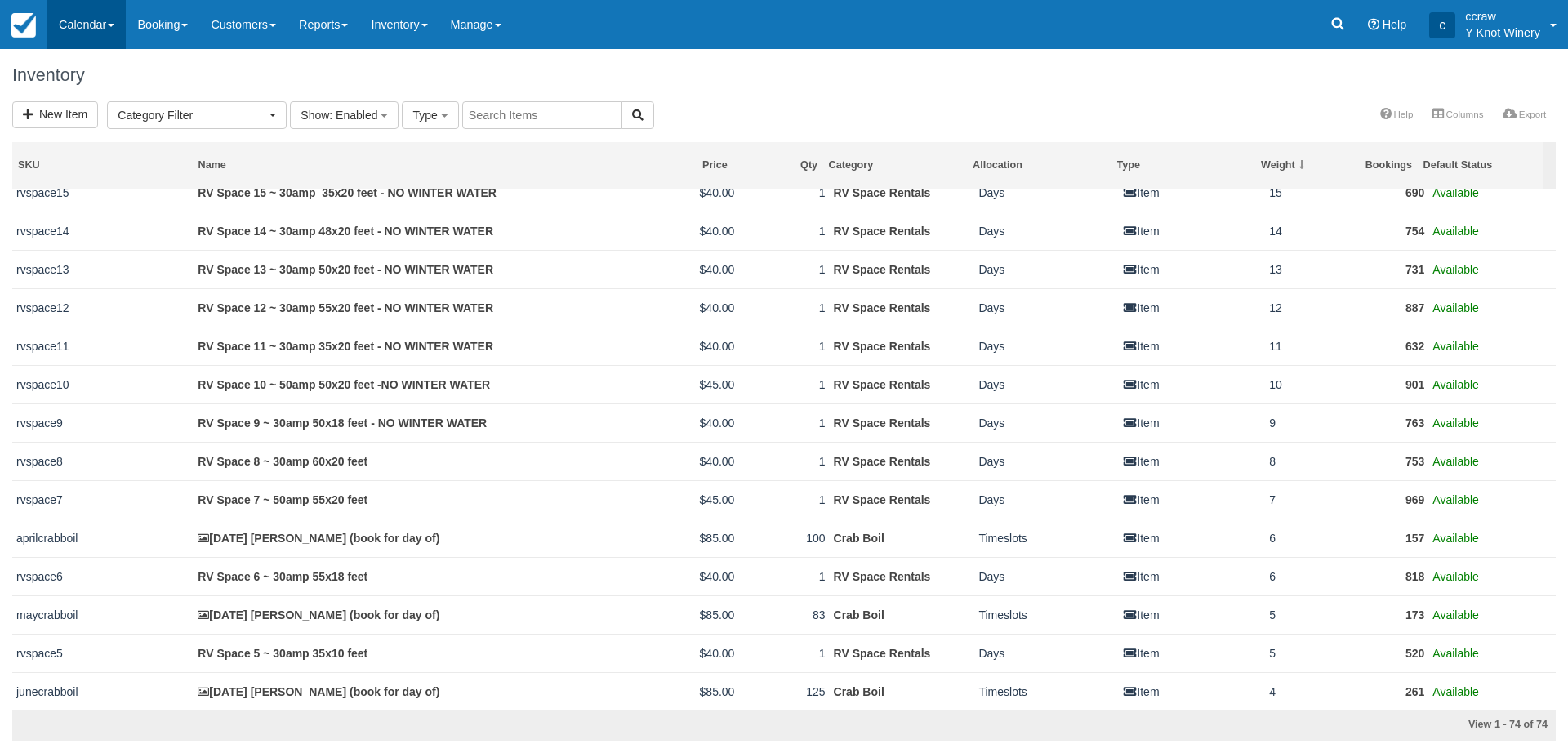
click at [65, 29] on link "Calendar" at bounding box center [86, 24] width 78 height 49
click at [68, 60] on link "Customer" at bounding box center [112, 70] width 129 height 34
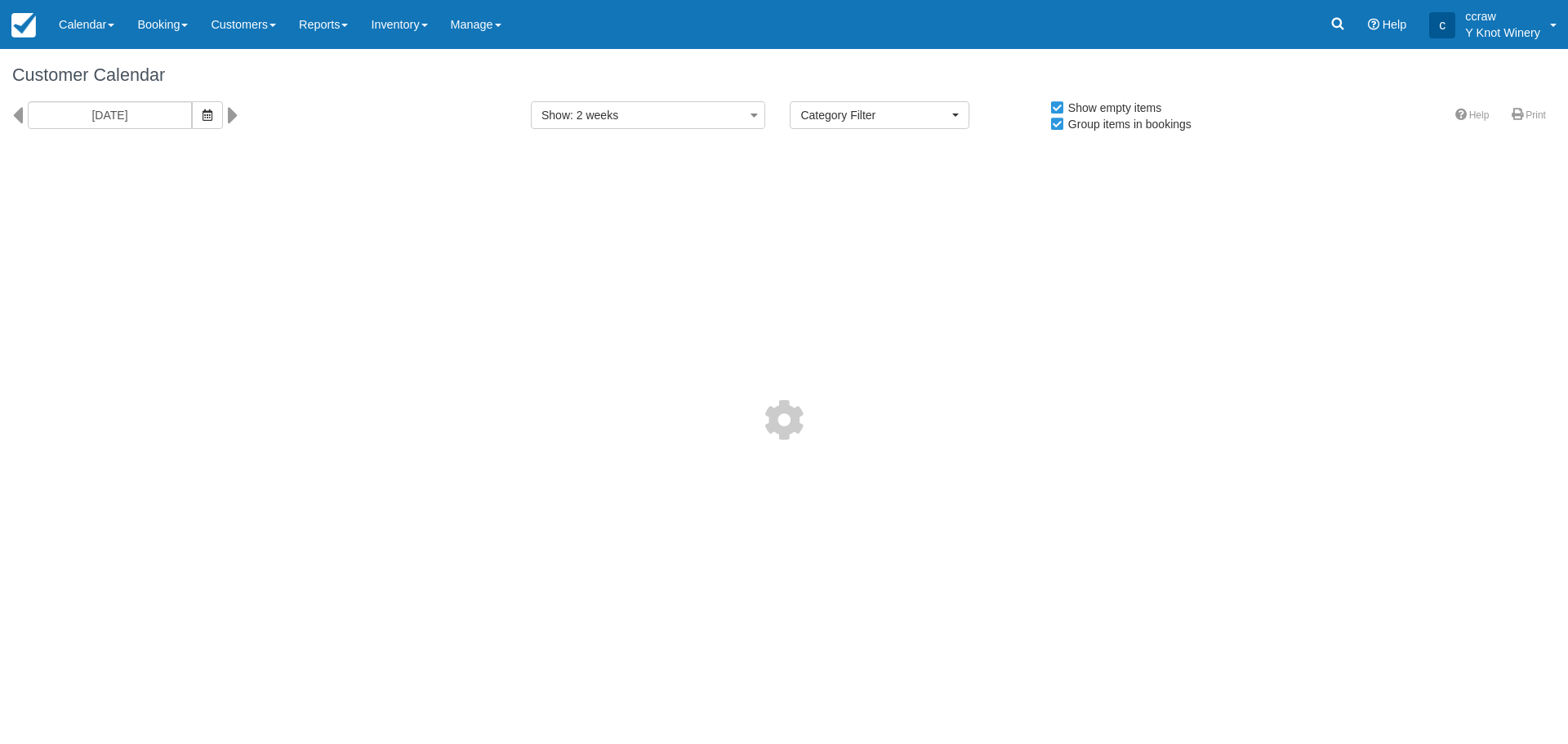
select select
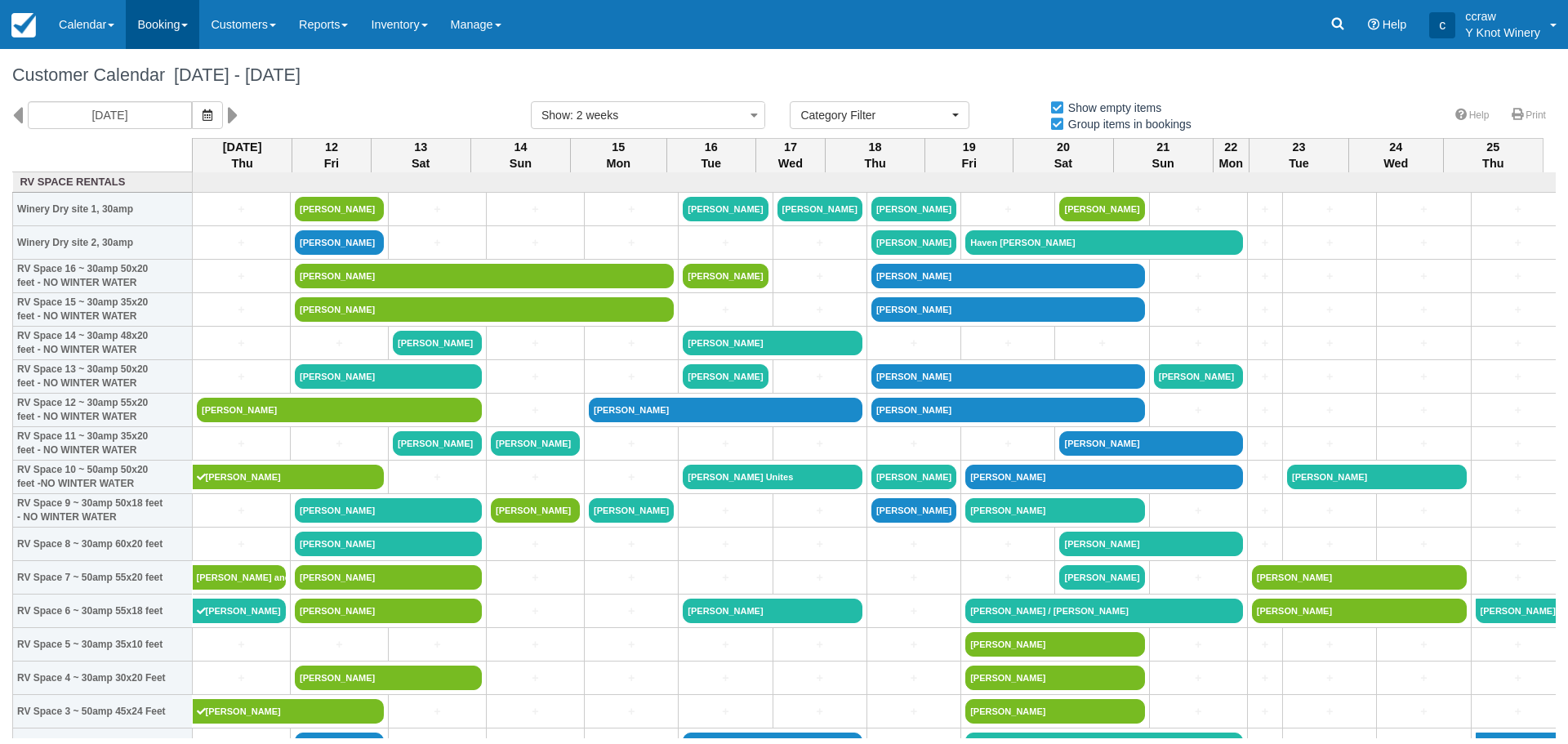
click at [181, 28] on link "Booking" at bounding box center [163, 24] width 74 height 49
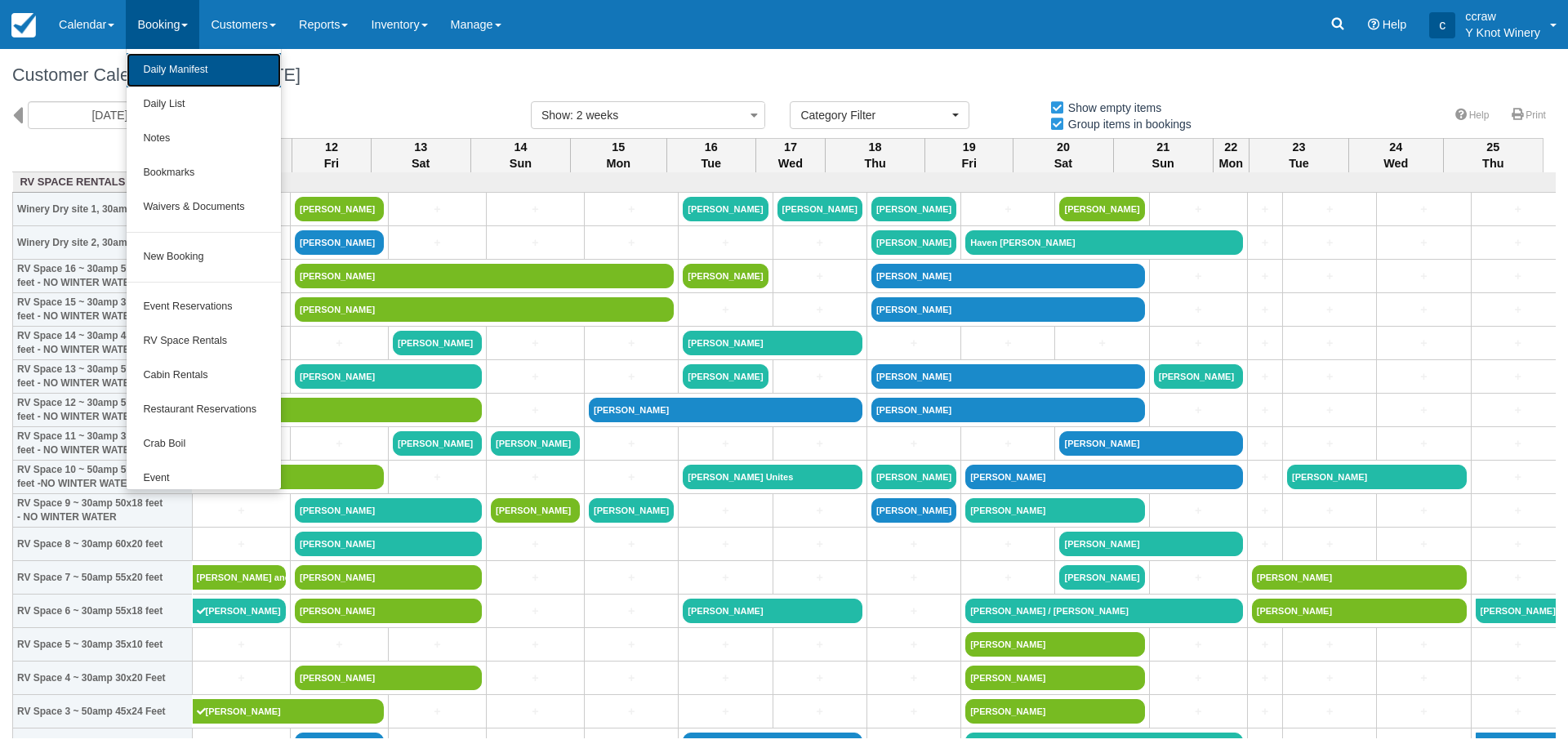
click at [161, 75] on link "Daily Manifest" at bounding box center [204, 70] width 153 height 34
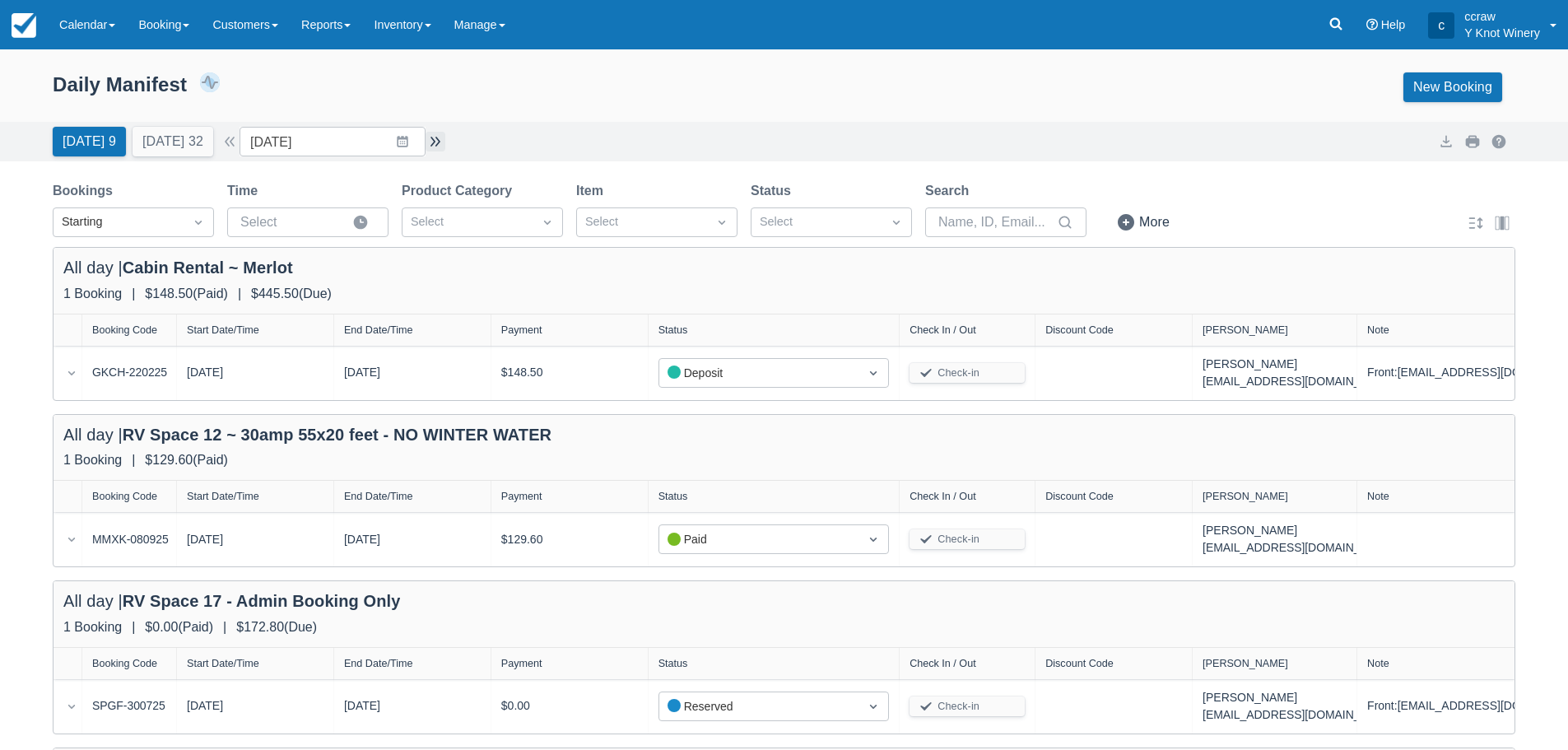
click at [445, 136] on button "button" at bounding box center [435, 142] width 20 height 20
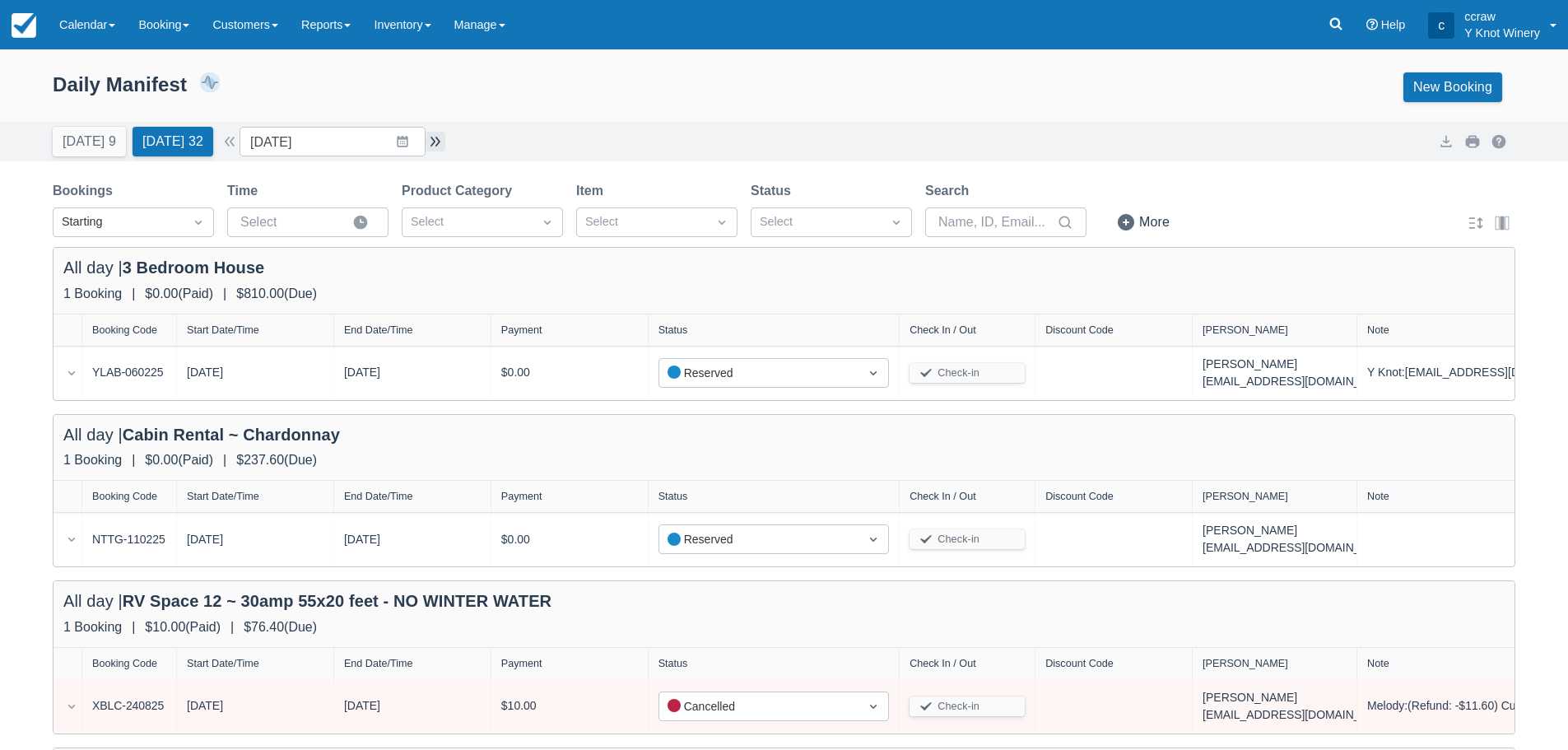
click at [445, 136] on button "button" at bounding box center [435, 142] width 20 height 20
type input "09/13/25"
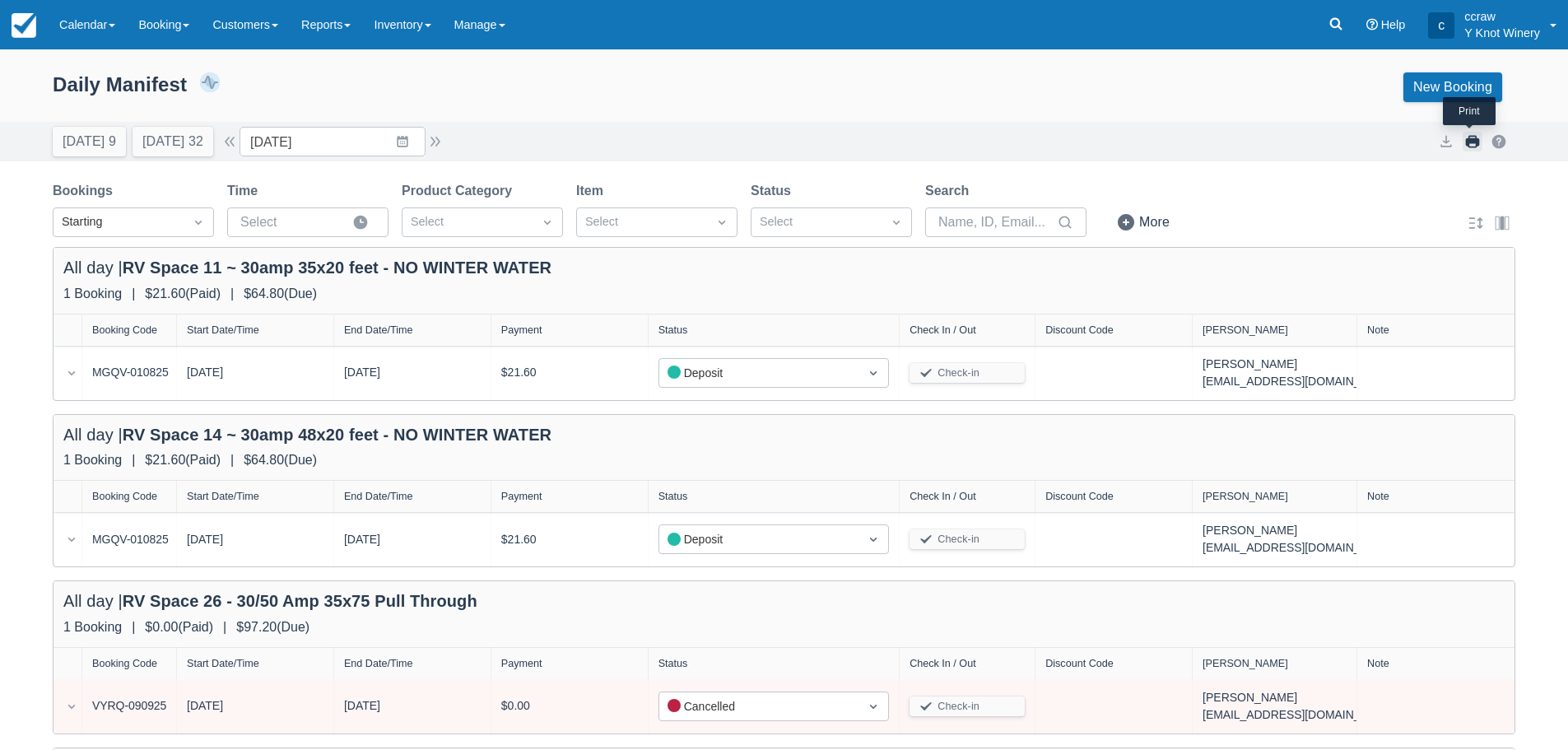
click at [1474, 147] on button "button" at bounding box center [1472, 142] width 20 height 20
click at [77, 28] on link "Calendar" at bounding box center [87, 24] width 79 height 50
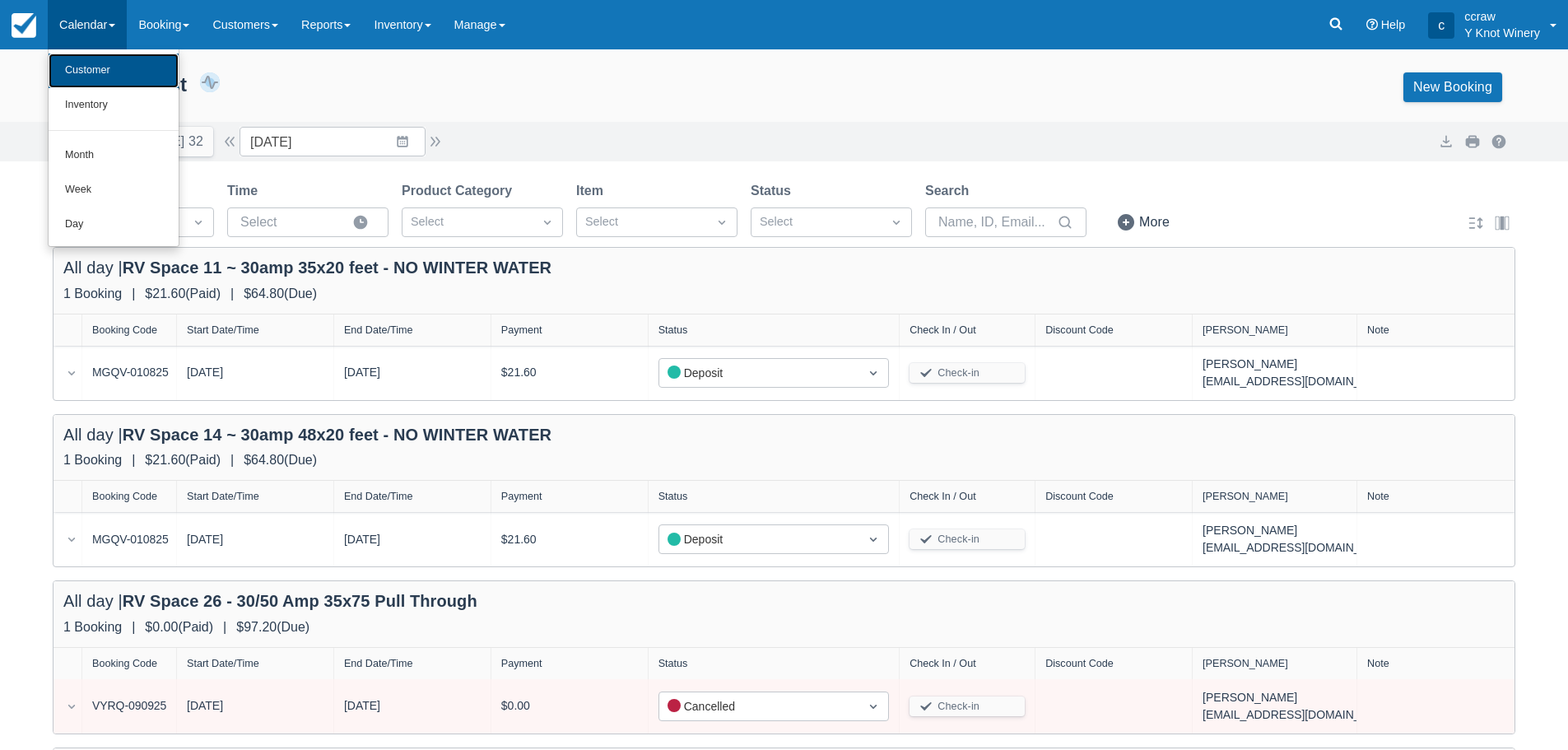
click at [77, 65] on link "Customer" at bounding box center [113, 70] width 130 height 34
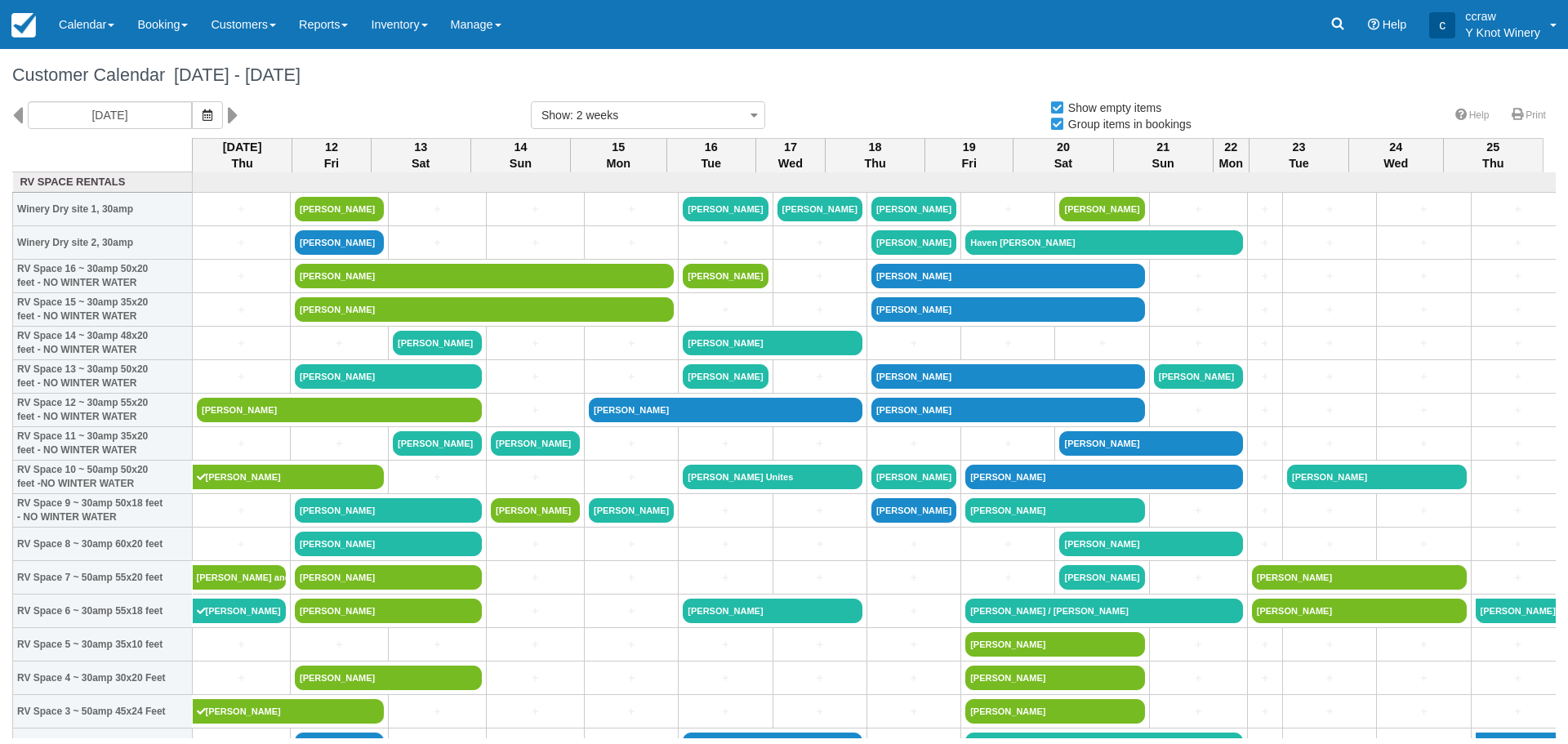
select select
